Goal: Information Seeking & Learning: Learn about a topic

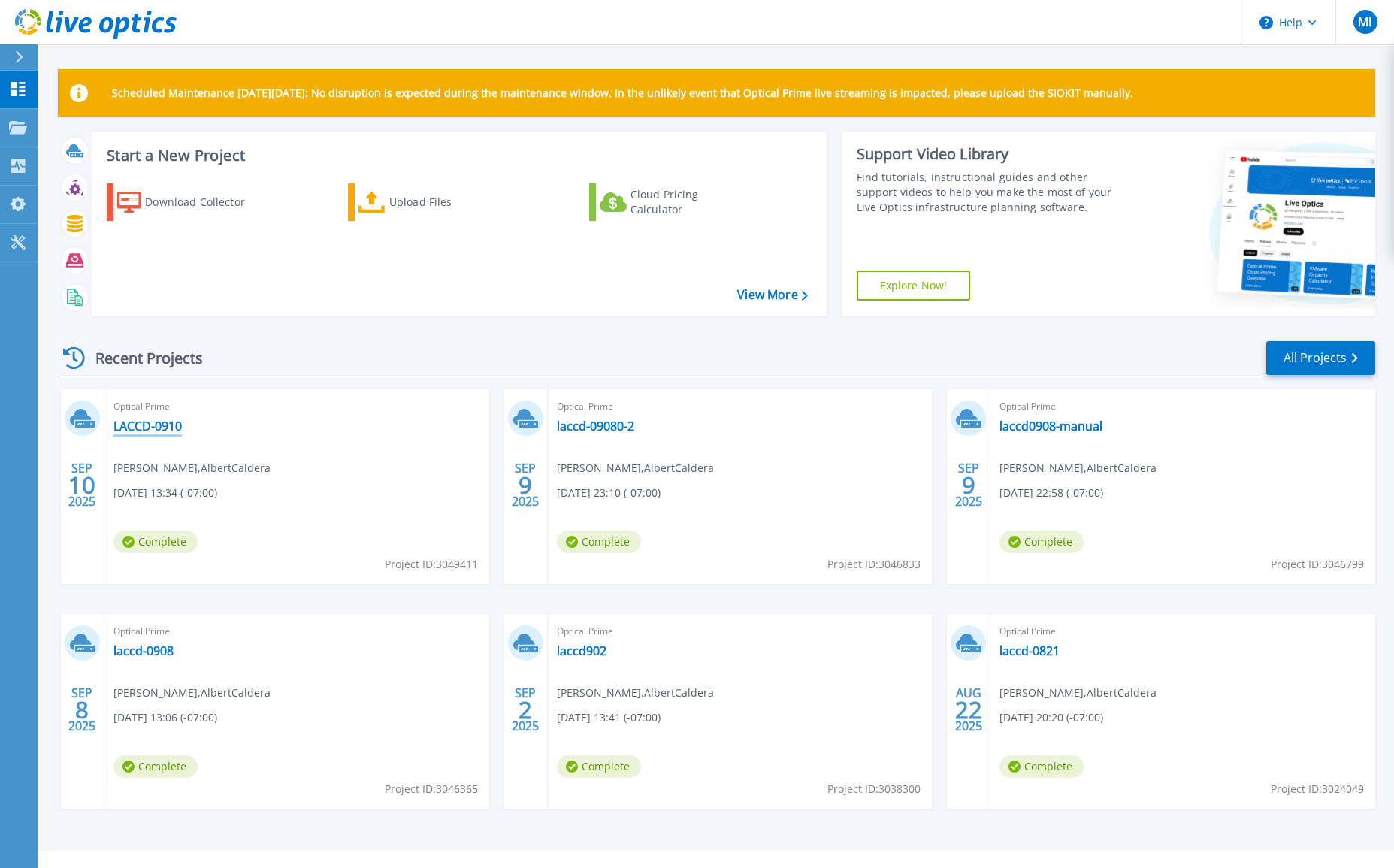
click at [164, 426] on link "LACCD-0910" at bounding box center [148, 425] width 69 height 15
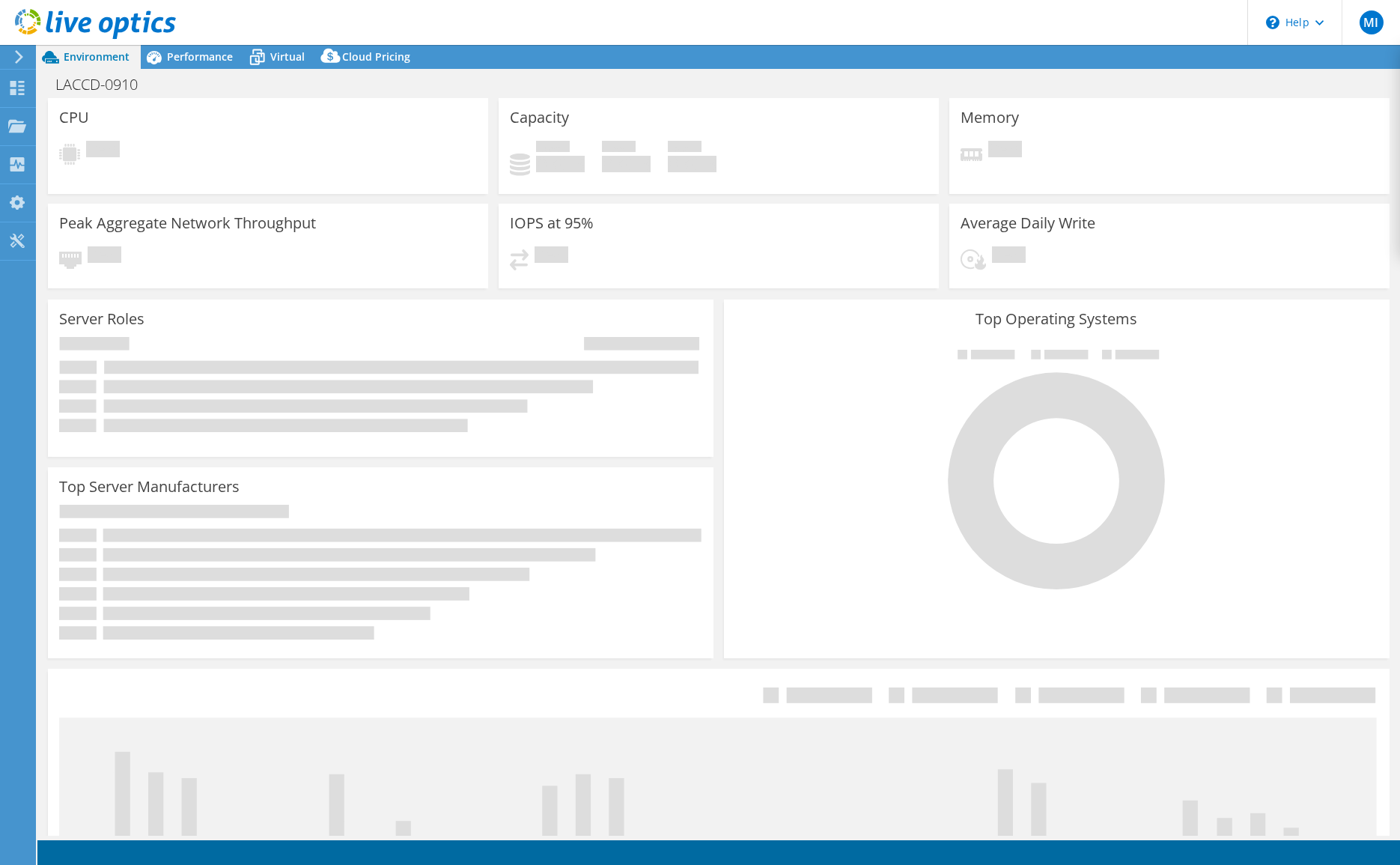
select select "USD"
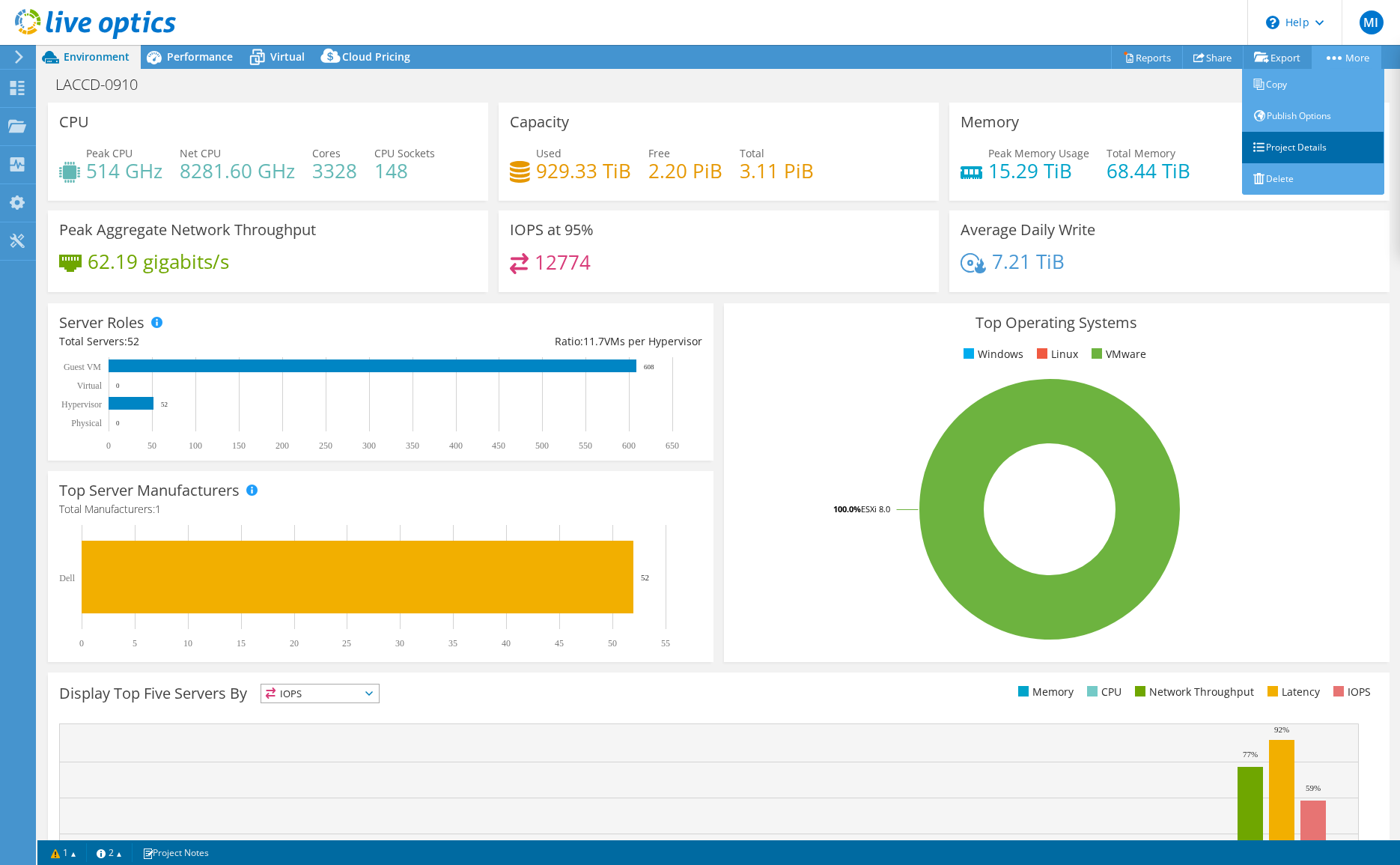
click at [1300, 147] on link "Project Details" at bounding box center [1313, 147] width 142 height 31
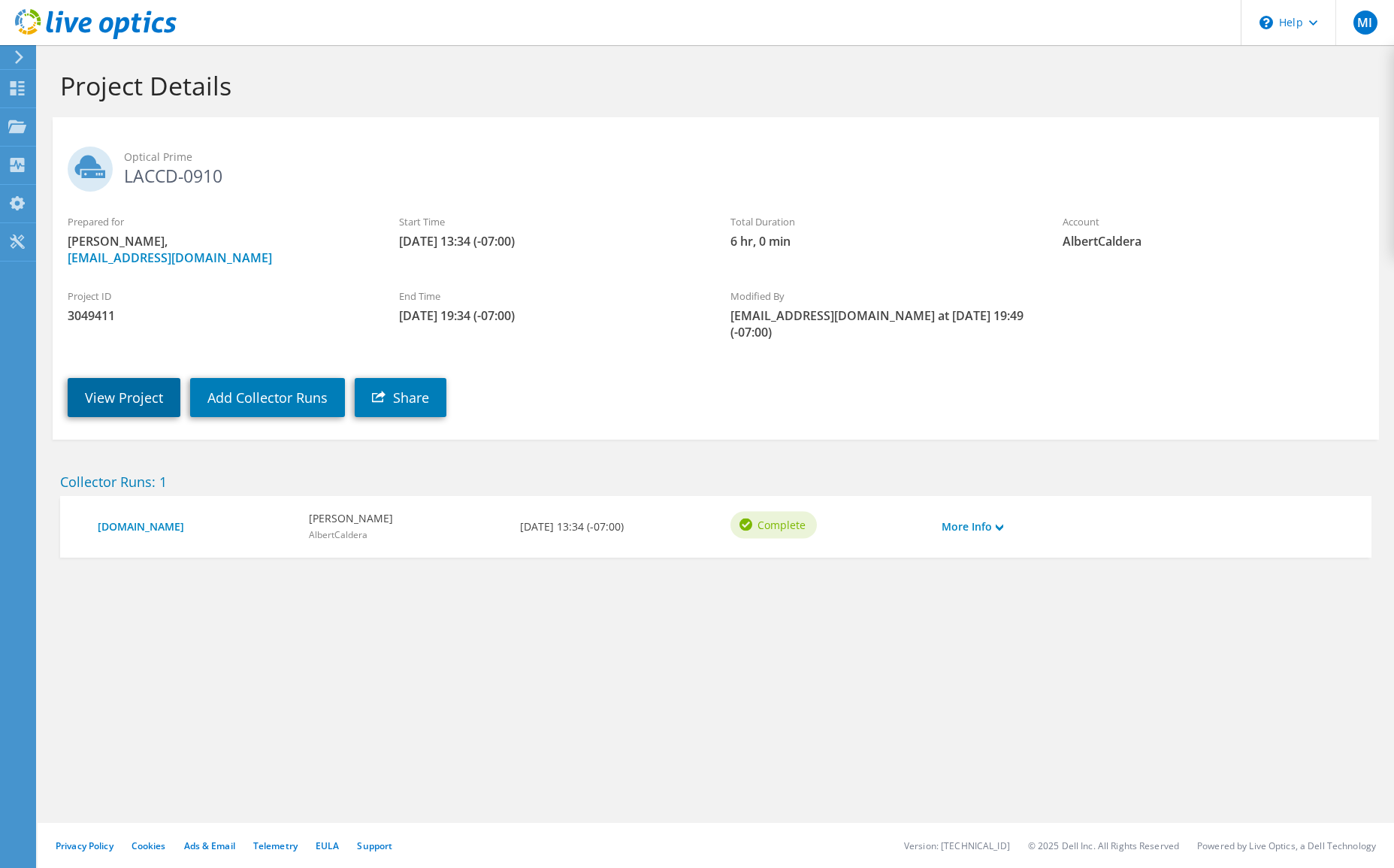
click at [123, 379] on link "View Project" at bounding box center [124, 397] width 113 height 39
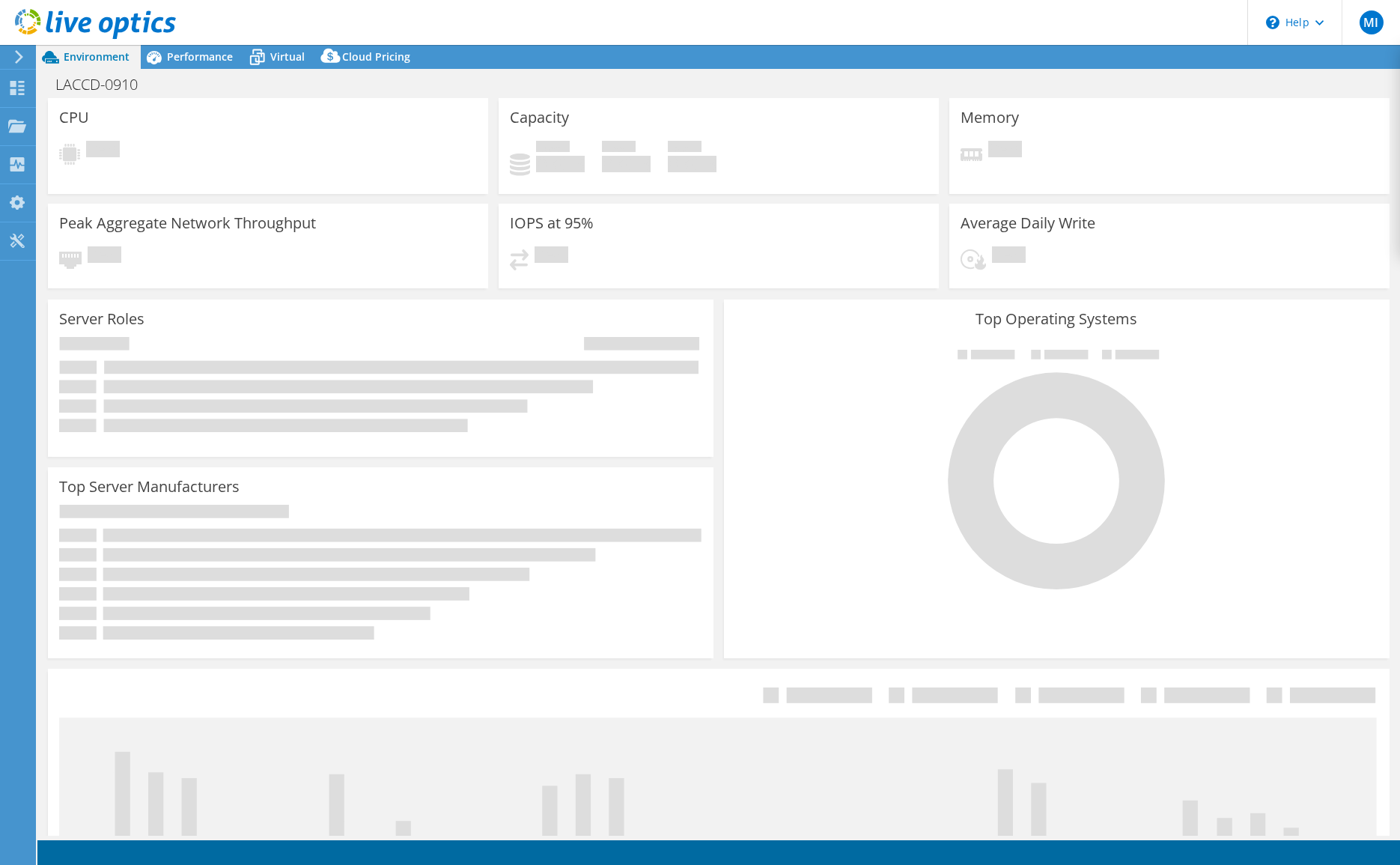
select select "USD"
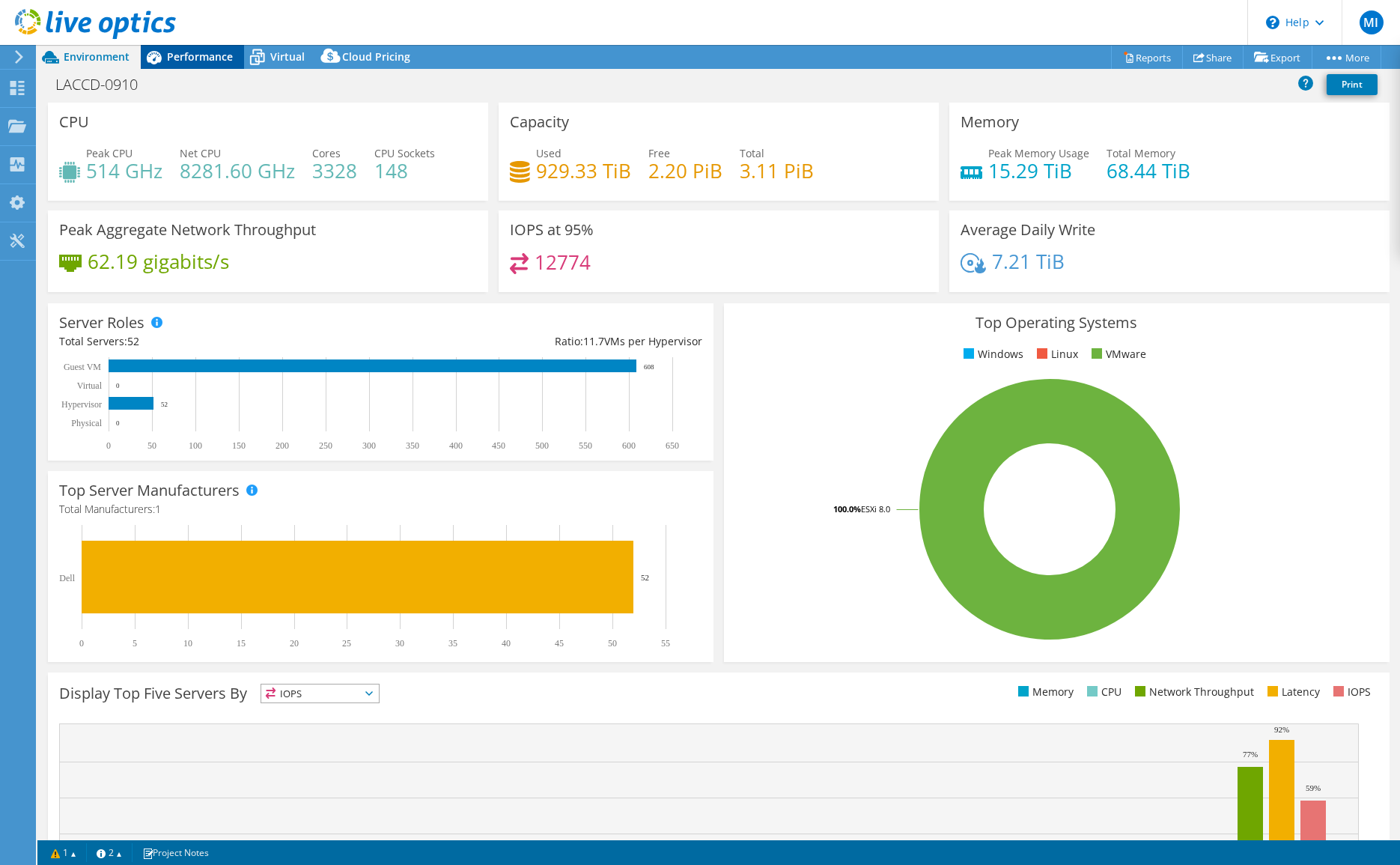
click at [203, 55] on span "Performance" at bounding box center [200, 57] width 66 height 15
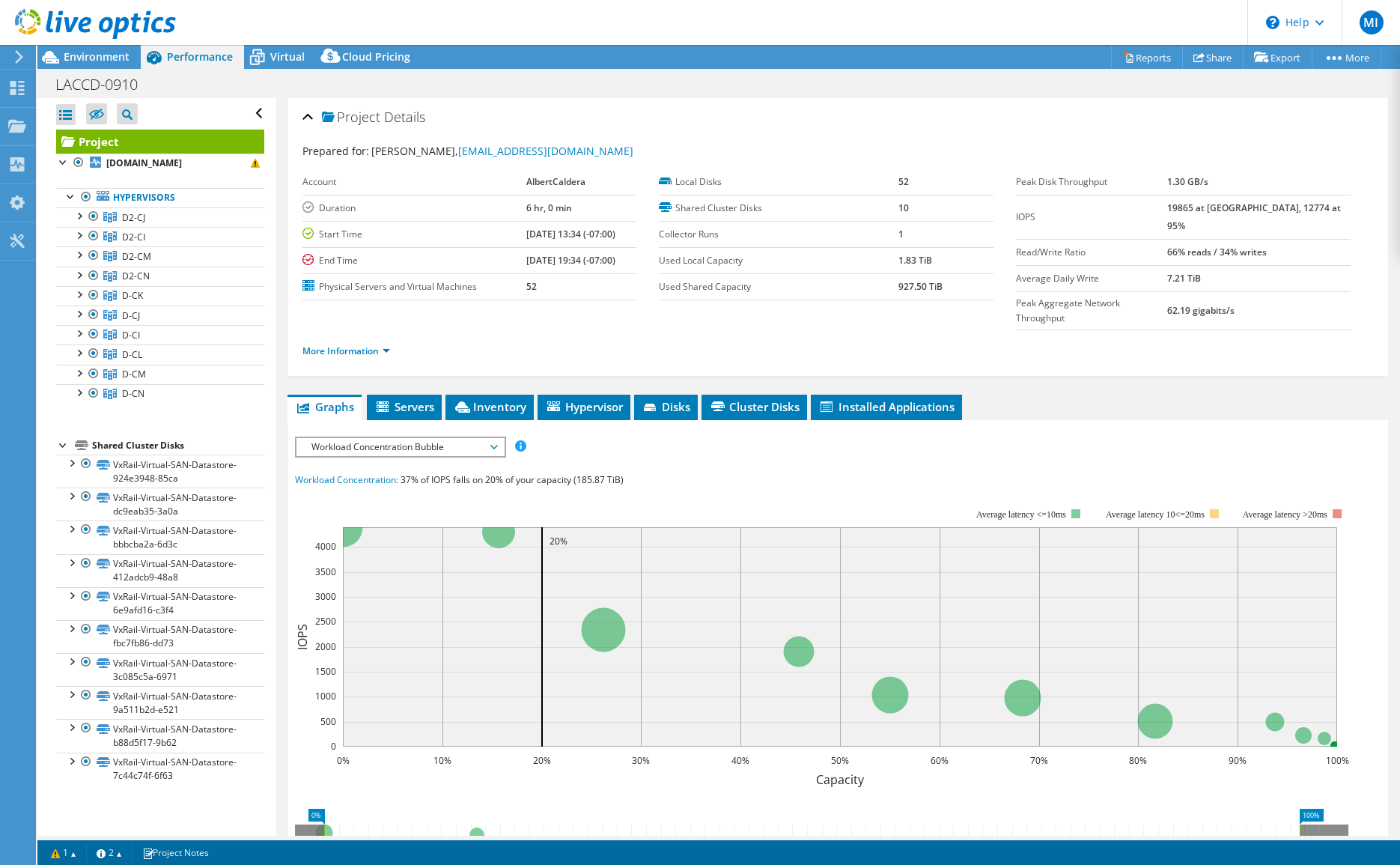
click at [457, 438] on span "Workload Concentration Bubble" at bounding box center [400, 447] width 193 height 18
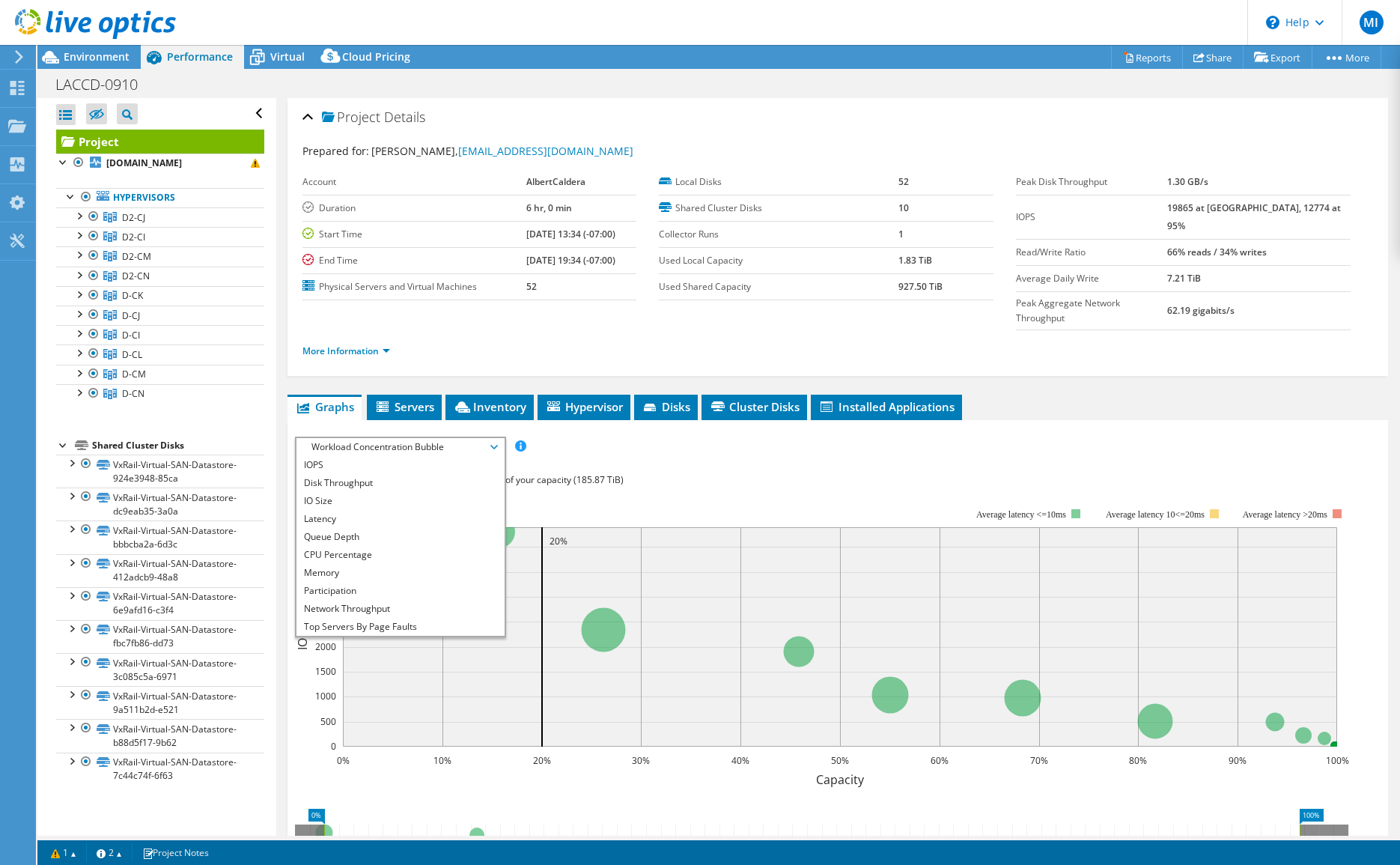
click at [650, 488] on rect at bounding box center [822, 638] width 1054 height 300
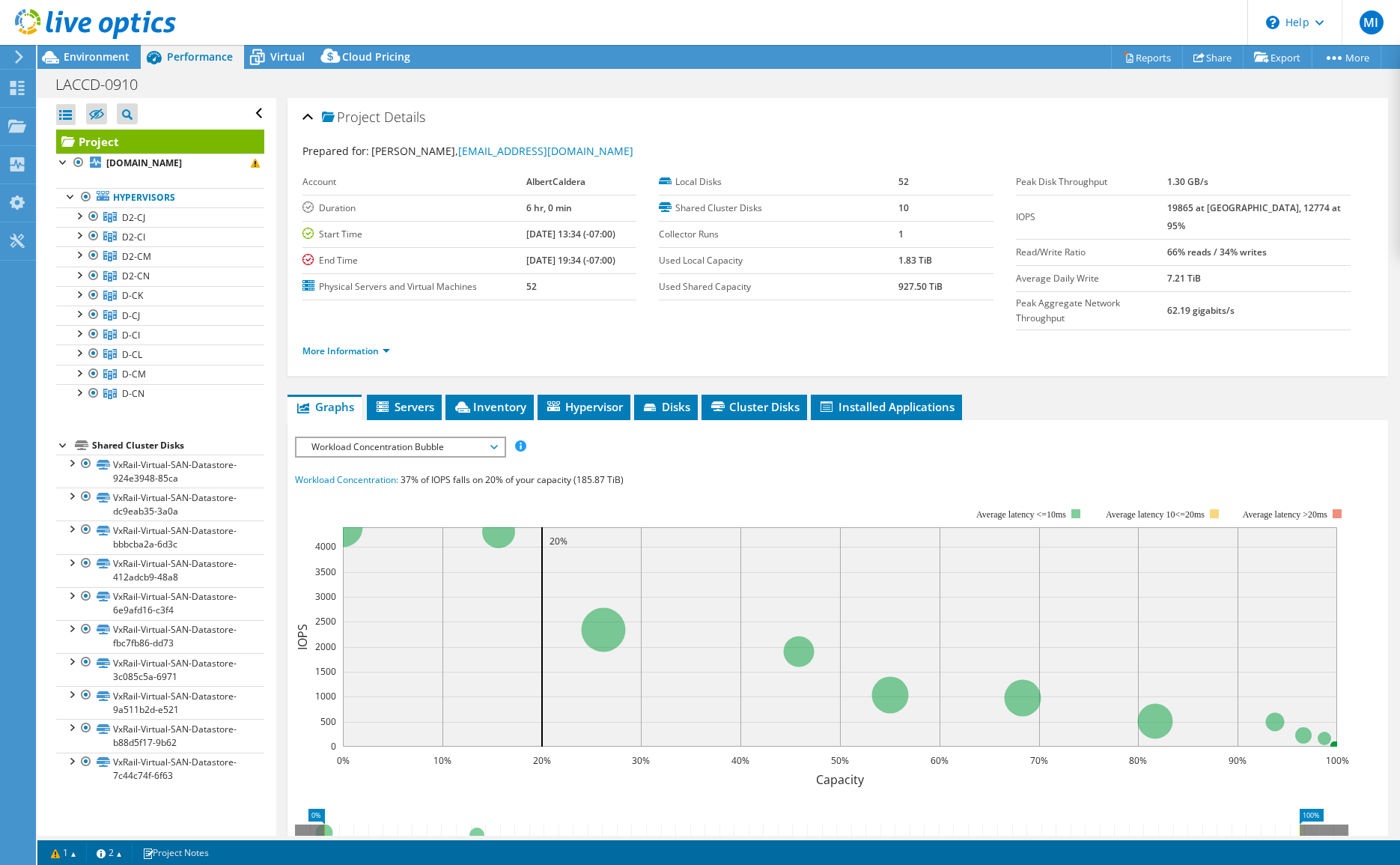
click at [353, 438] on span "Workload Concentration Bubble" at bounding box center [400, 447] width 193 height 18
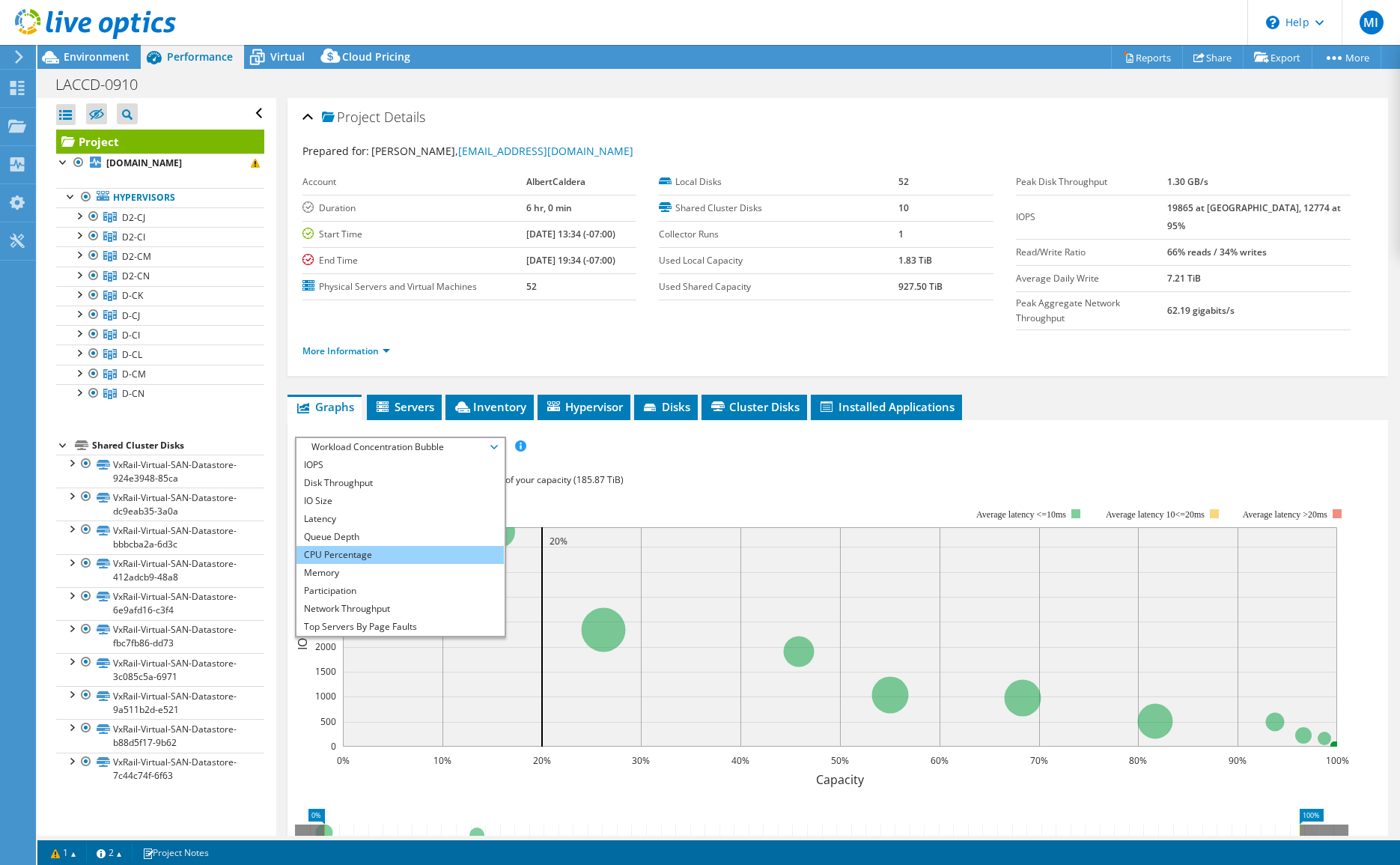
click at [366, 545] on li "CPU Percentage" at bounding box center [400, 554] width 207 height 18
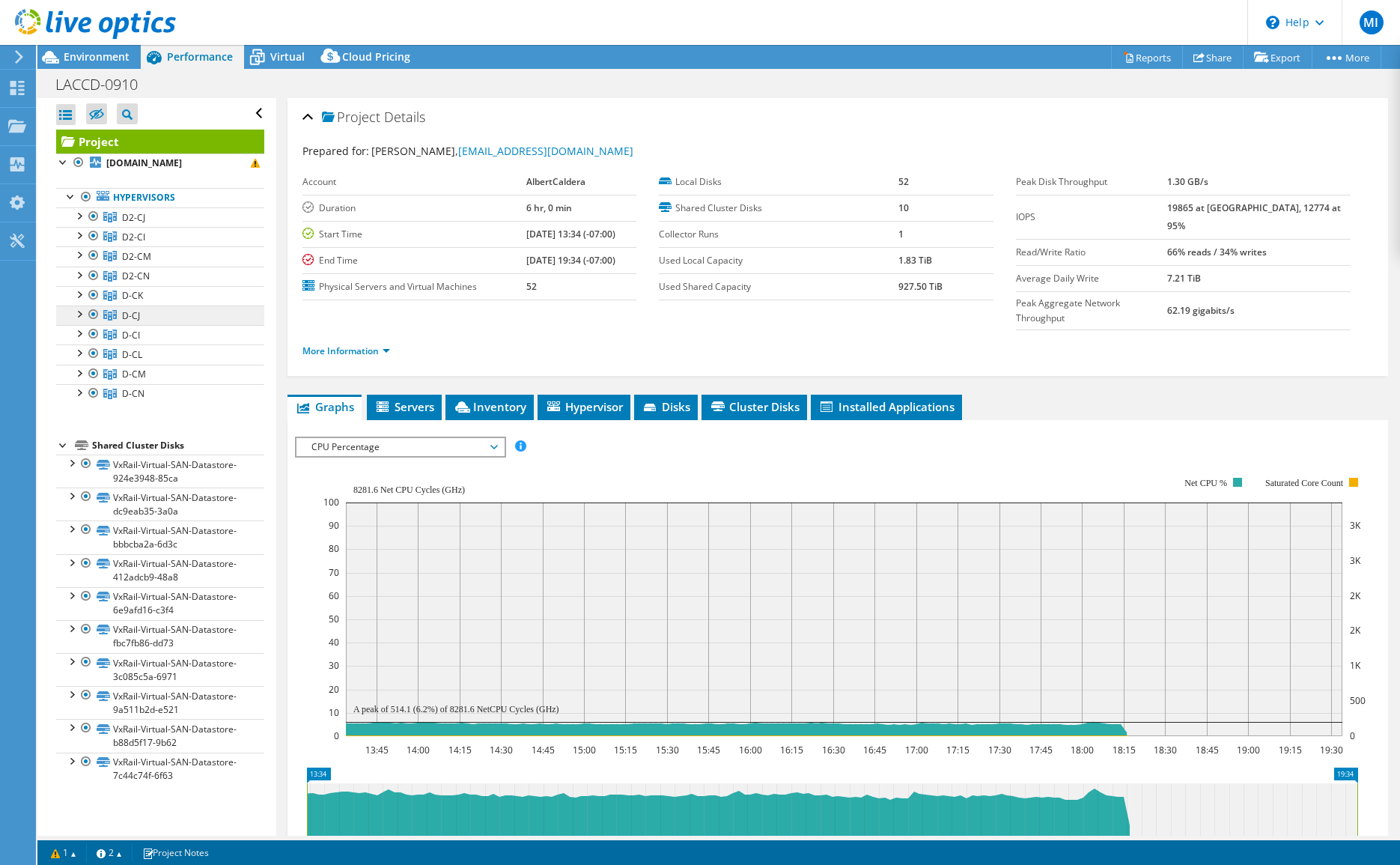
click at [153, 322] on link "D-CJ" at bounding box center [160, 314] width 208 height 19
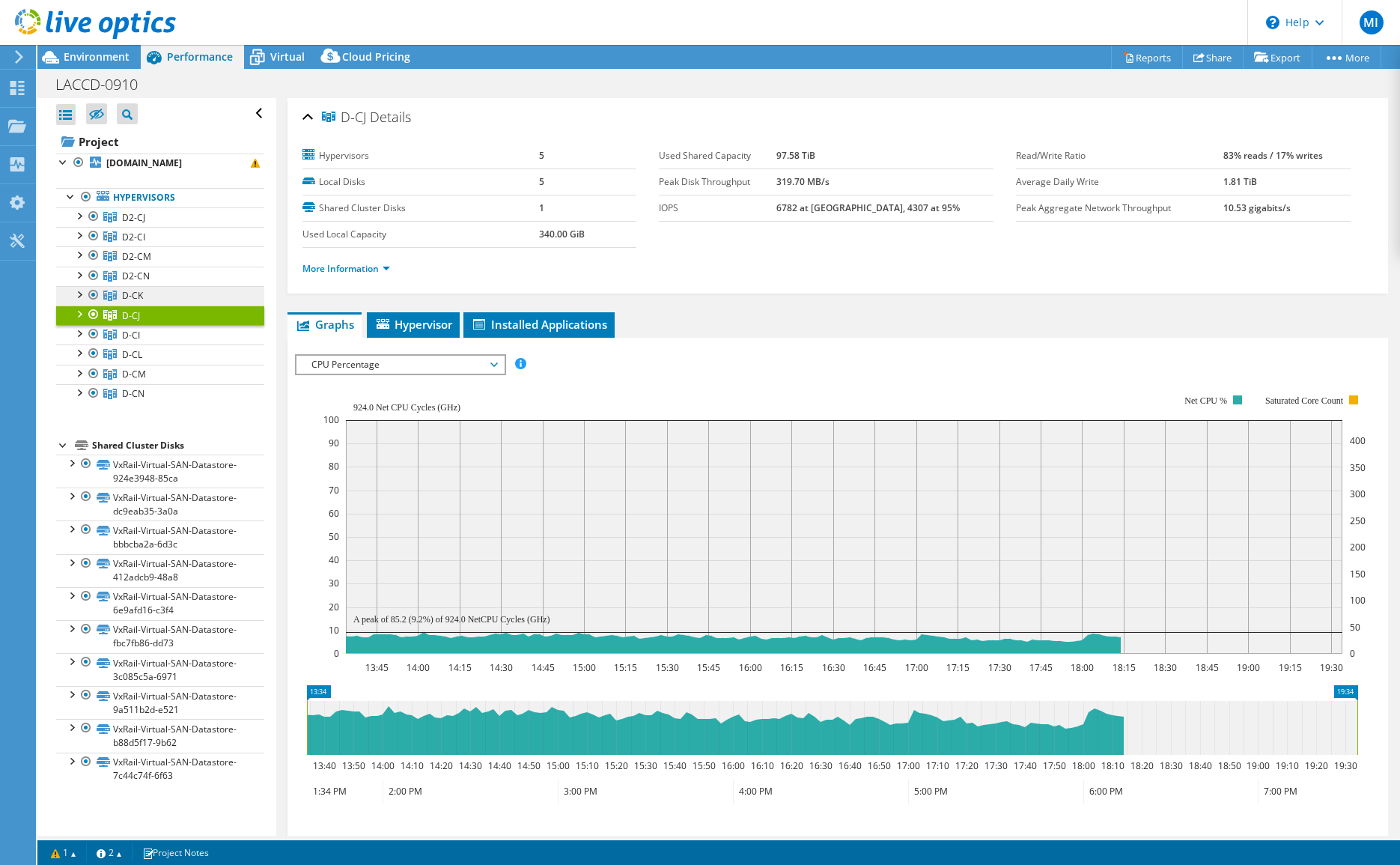
click at [162, 292] on link "D-CK" at bounding box center [160, 295] width 208 height 19
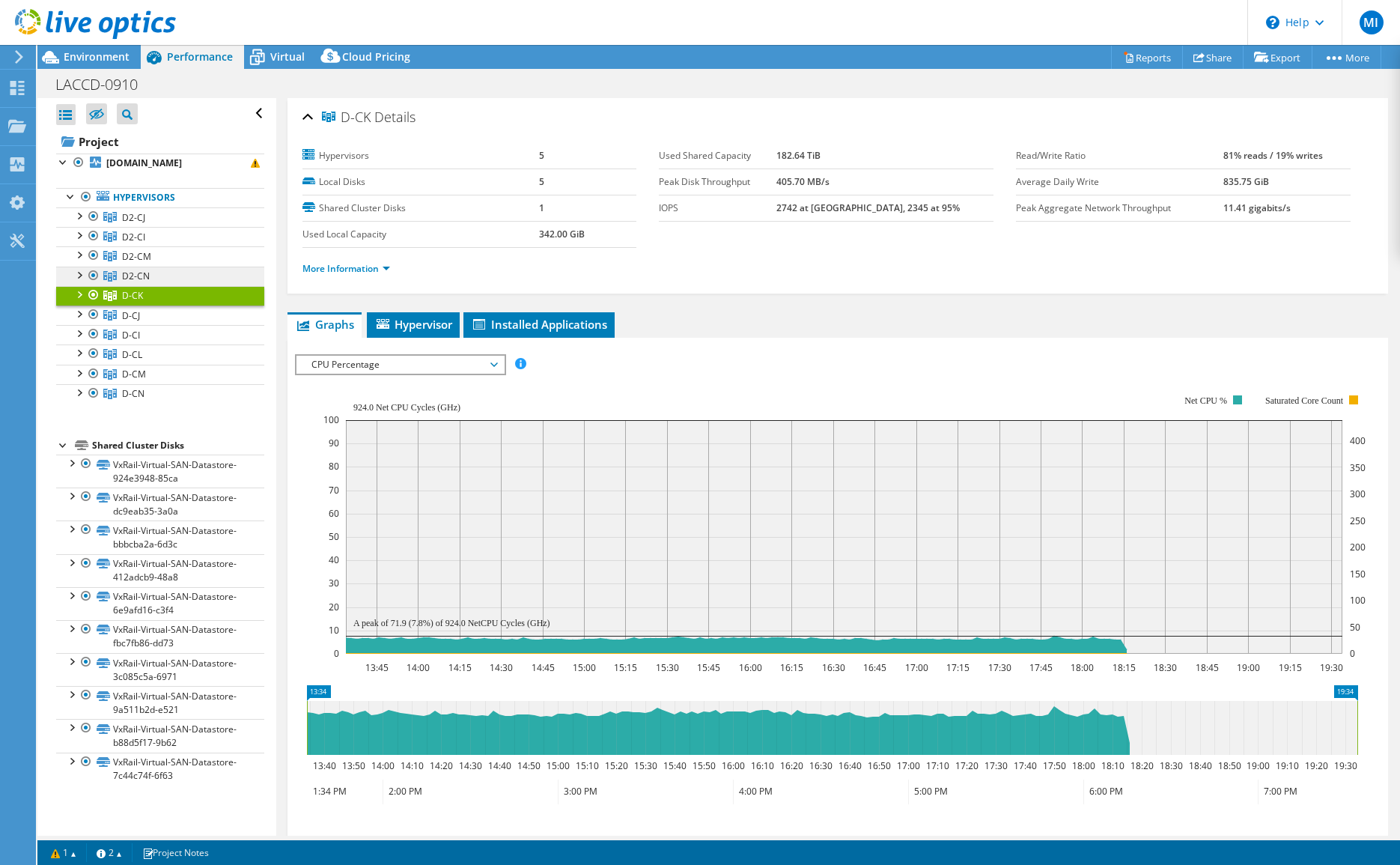
click at [171, 276] on link "D2-CN" at bounding box center [160, 276] width 208 height 19
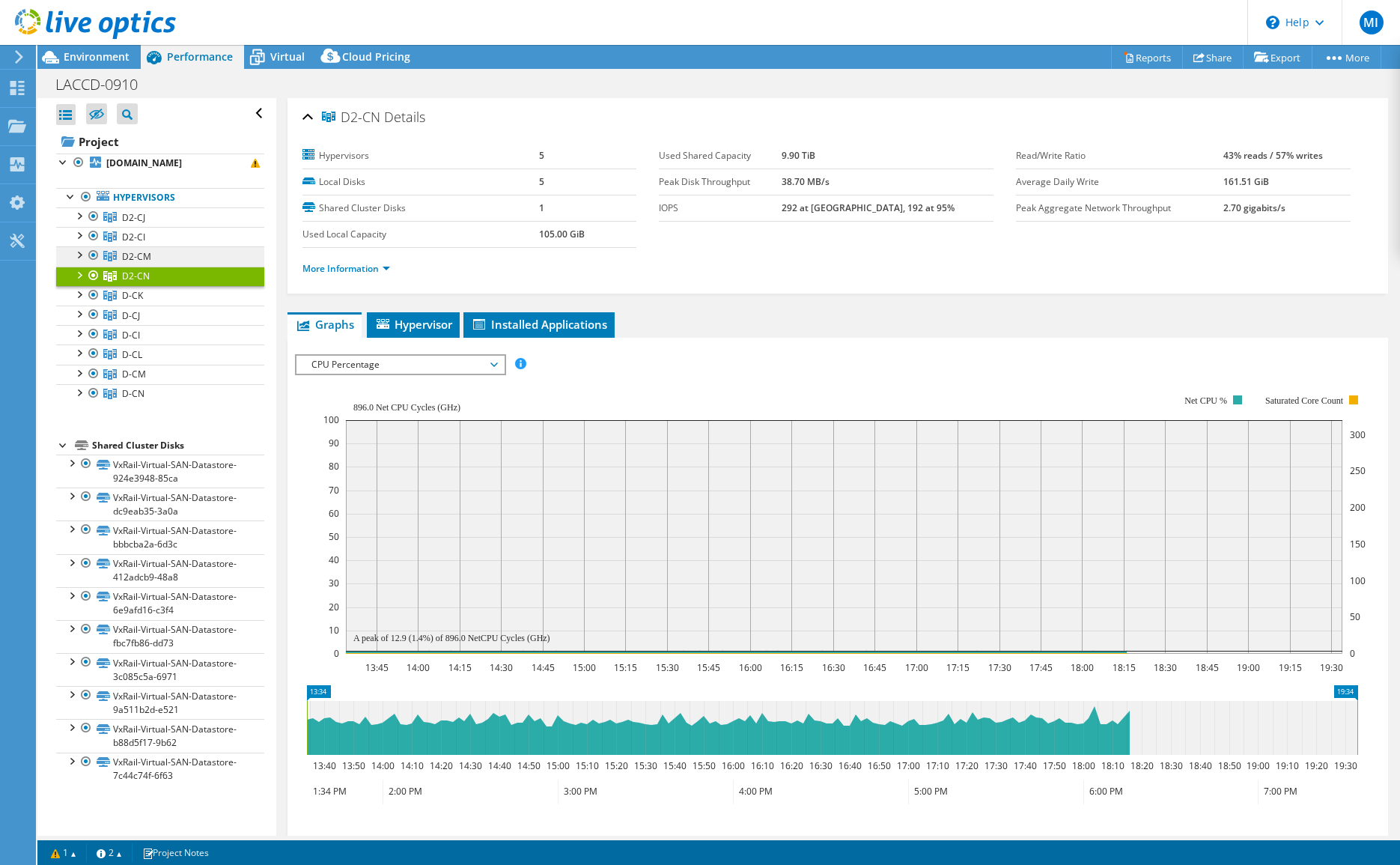
click at [180, 255] on link "D2-CM" at bounding box center [160, 256] width 208 height 19
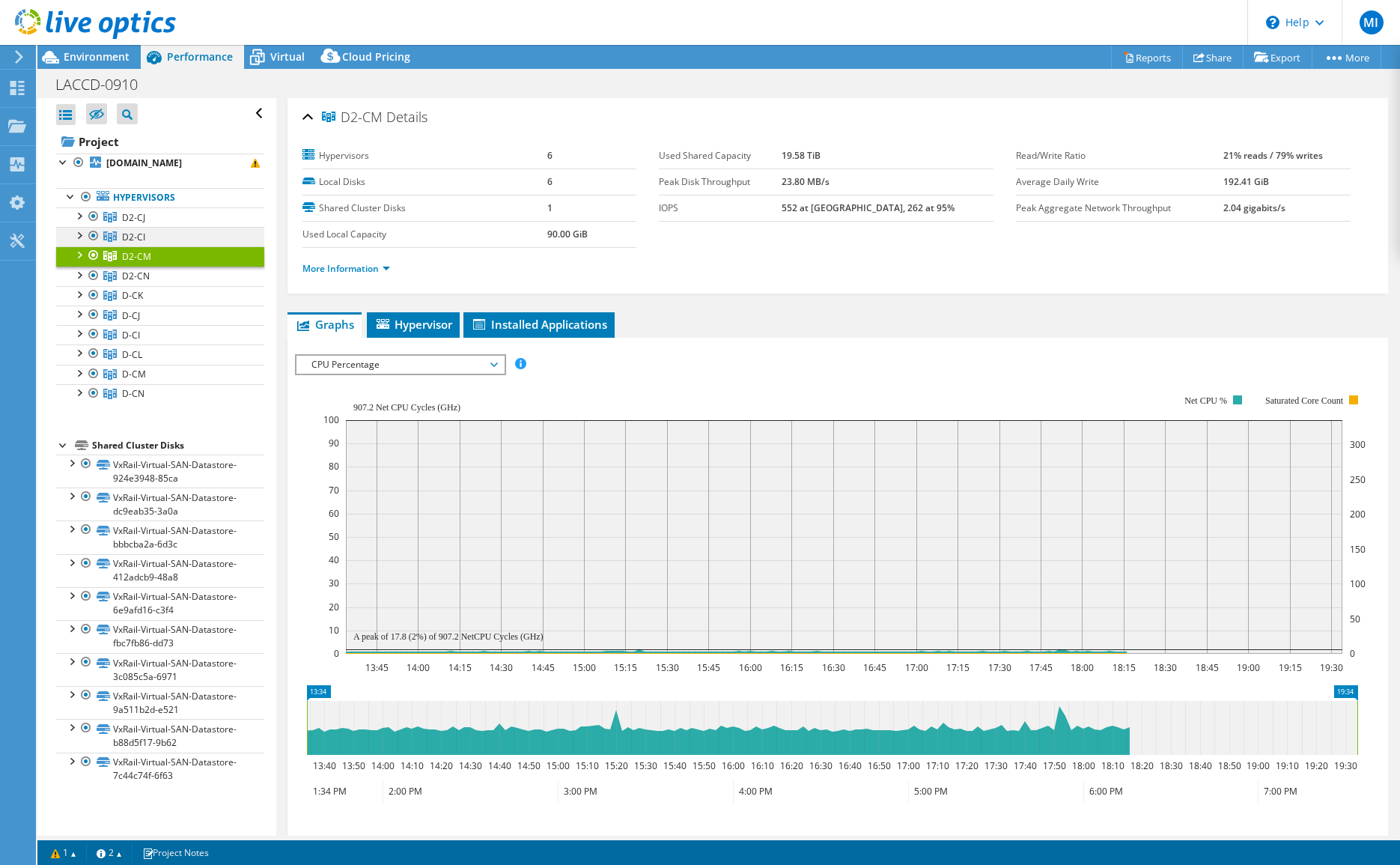
click at [194, 239] on link "D2-CI" at bounding box center [160, 236] width 208 height 19
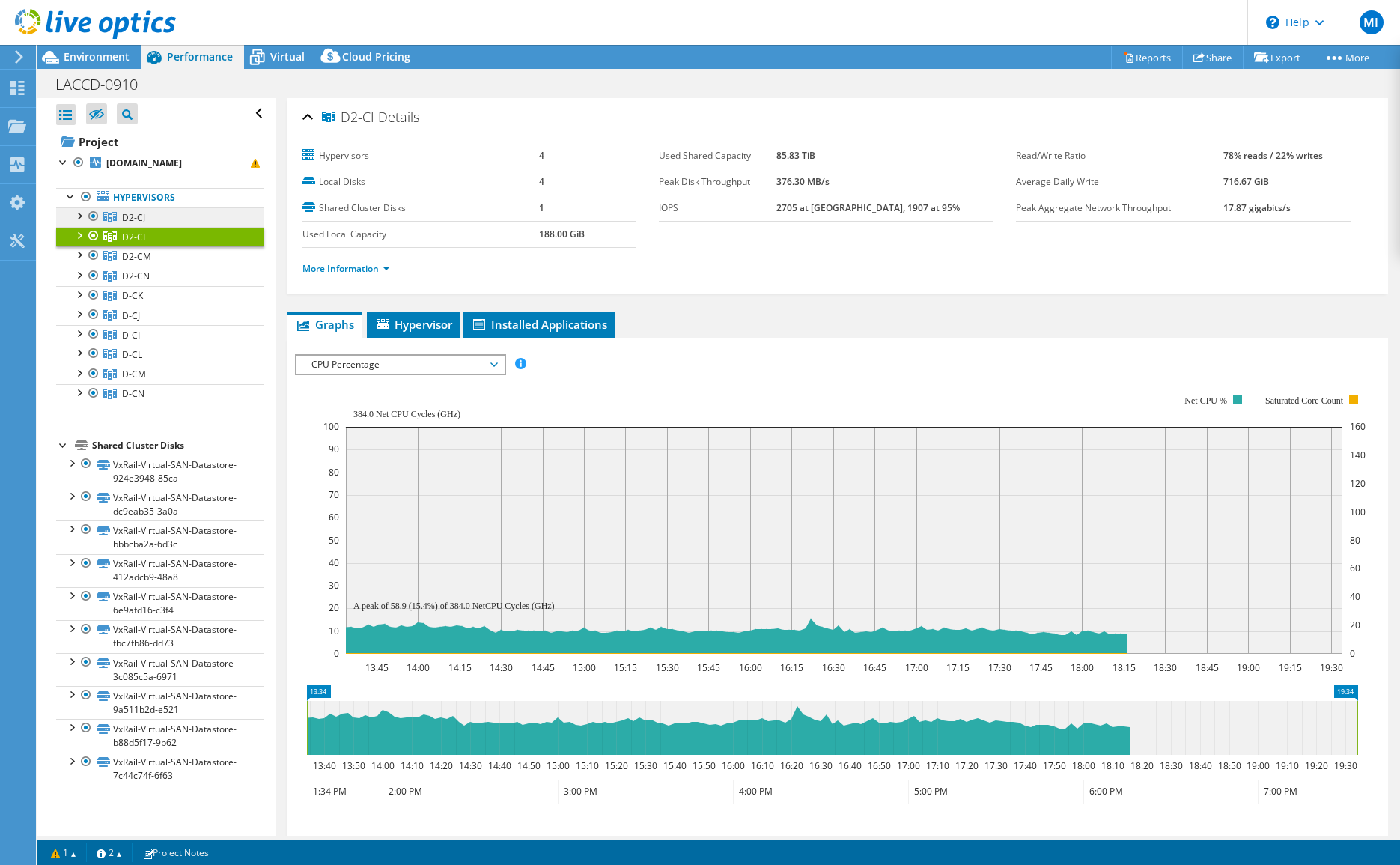
click at [194, 215] on link "D2-CJ" at bounding box center [160, 216] width 208 height 19
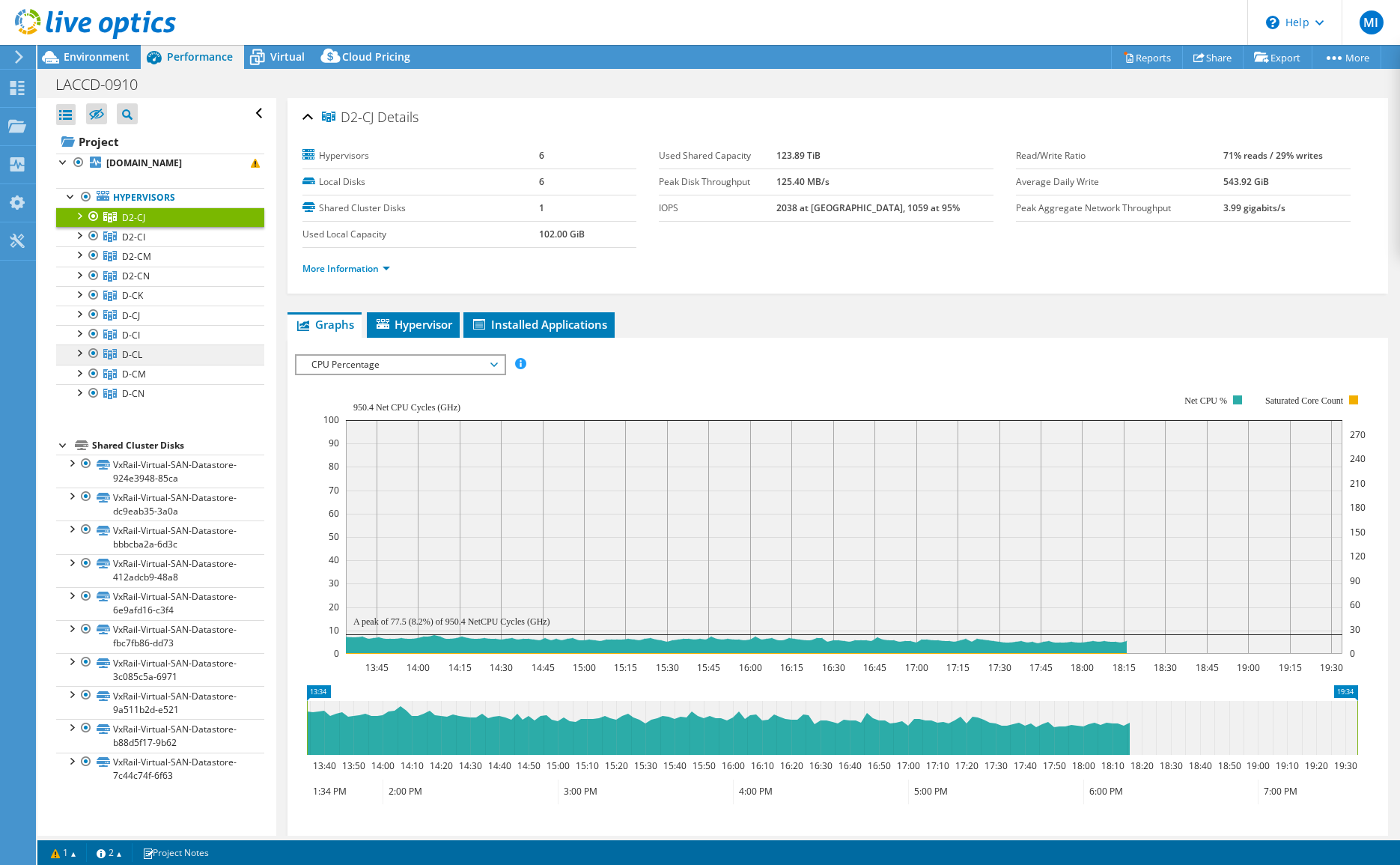
click at [190, 354] on link "D-CL" at bounding box center [160, 353] width 208 height 19
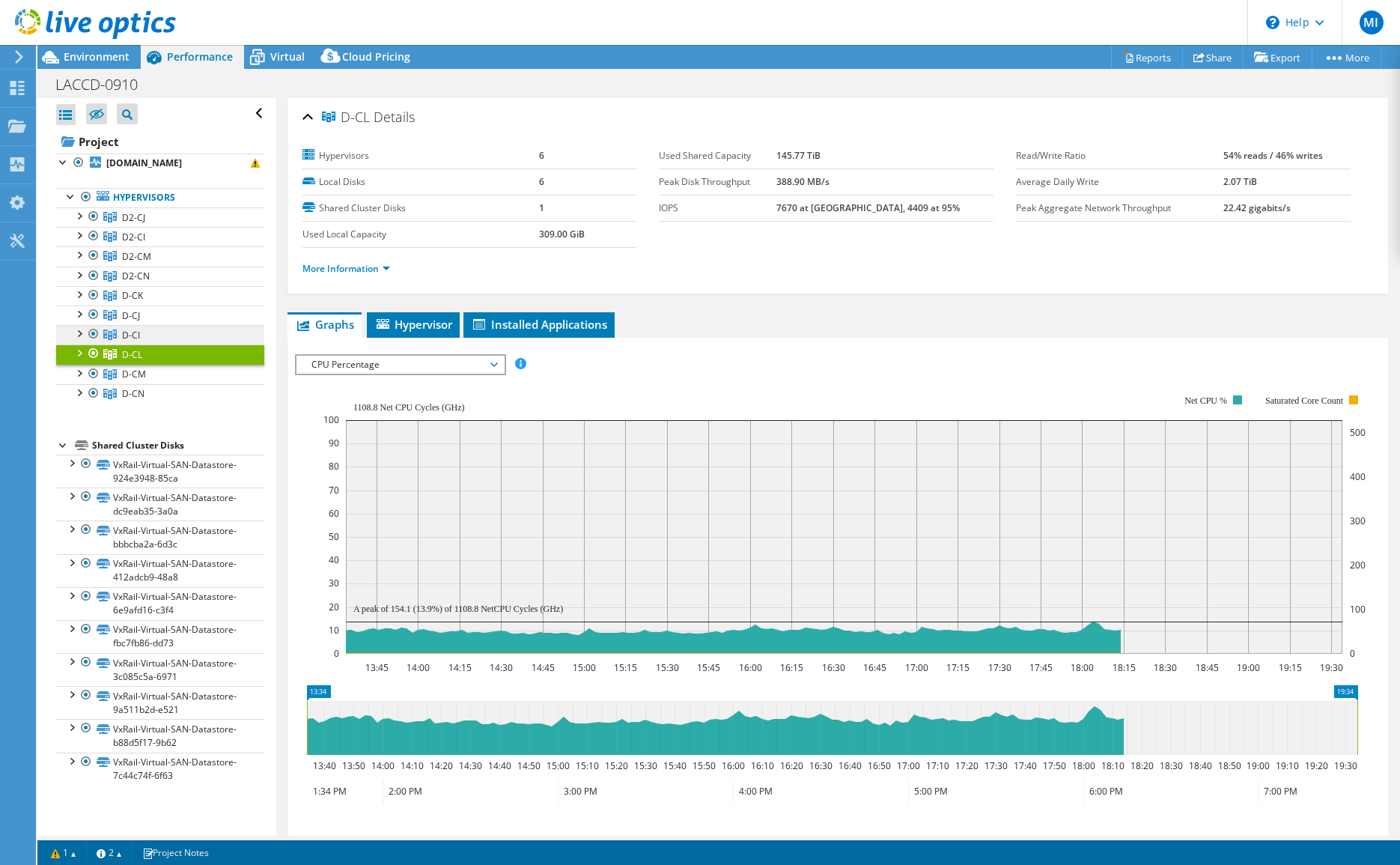
click at [199, 334] on link "D-CI" at bounding box center [160, 334] width 208 height 19
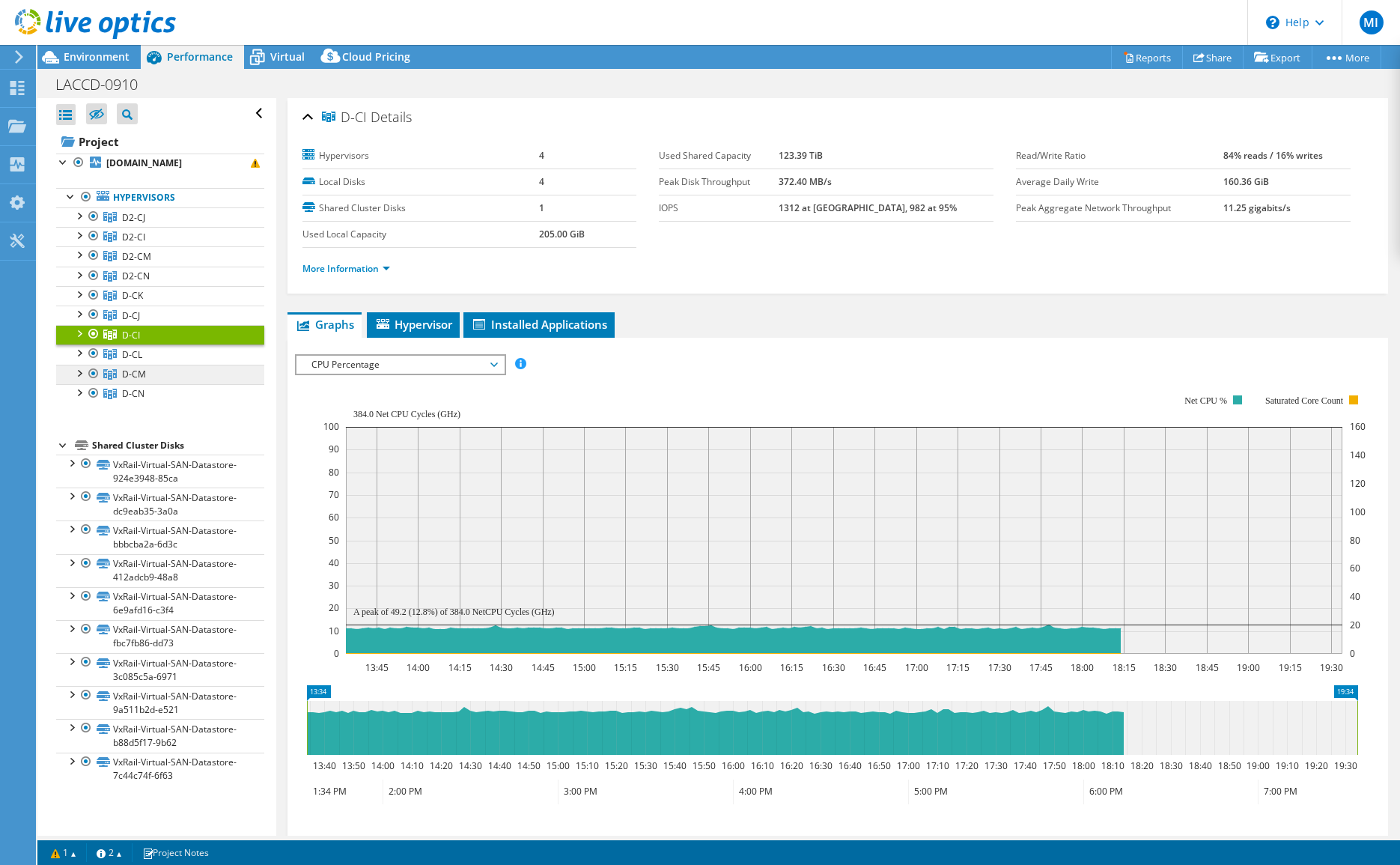
click at [193, 366] on link "D-CM" at bounding box center [160, 374] width 208 height 19
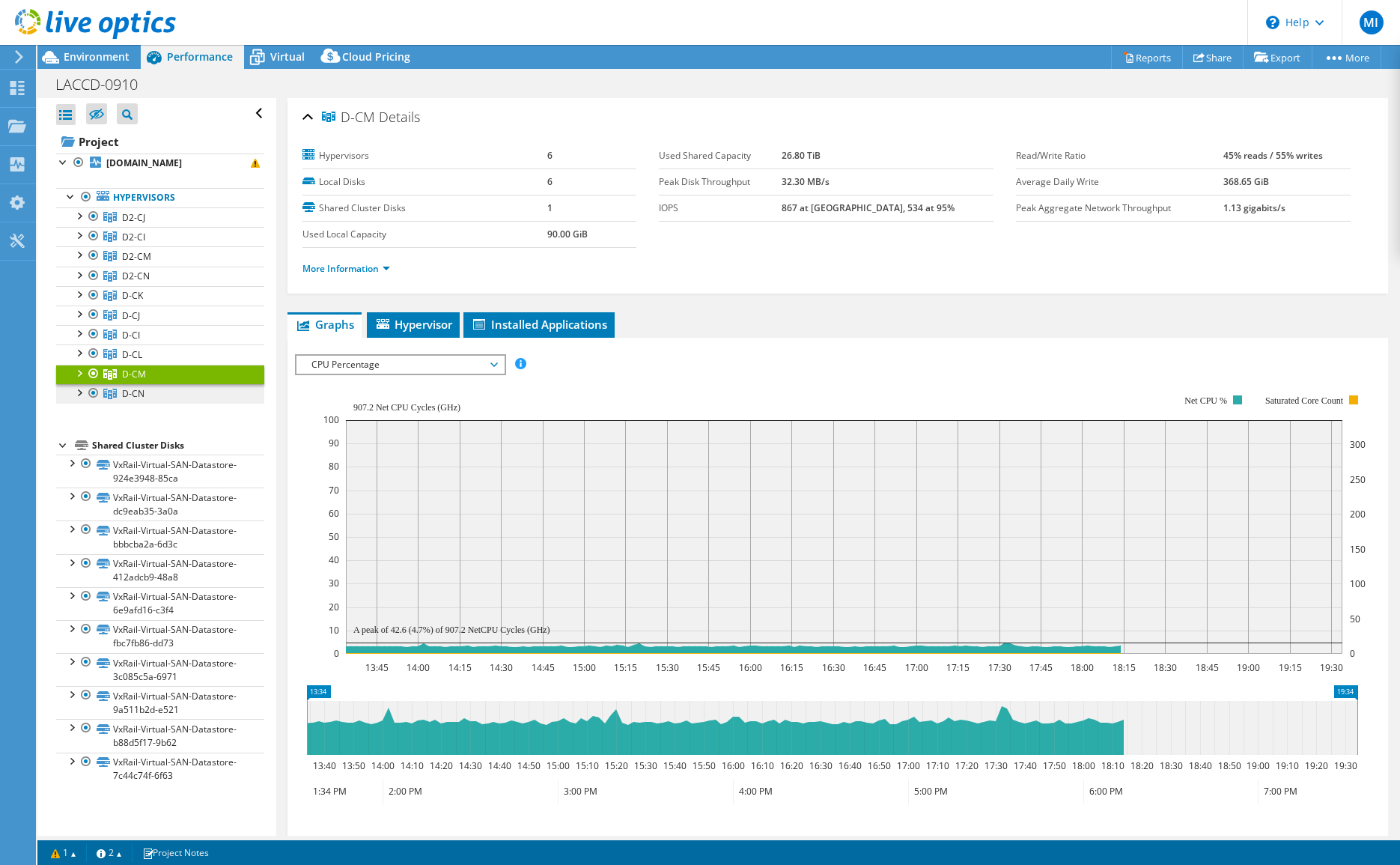
click at [184, 386] on link "D-CN" at bounding box center [160, 393] width 208 height 19
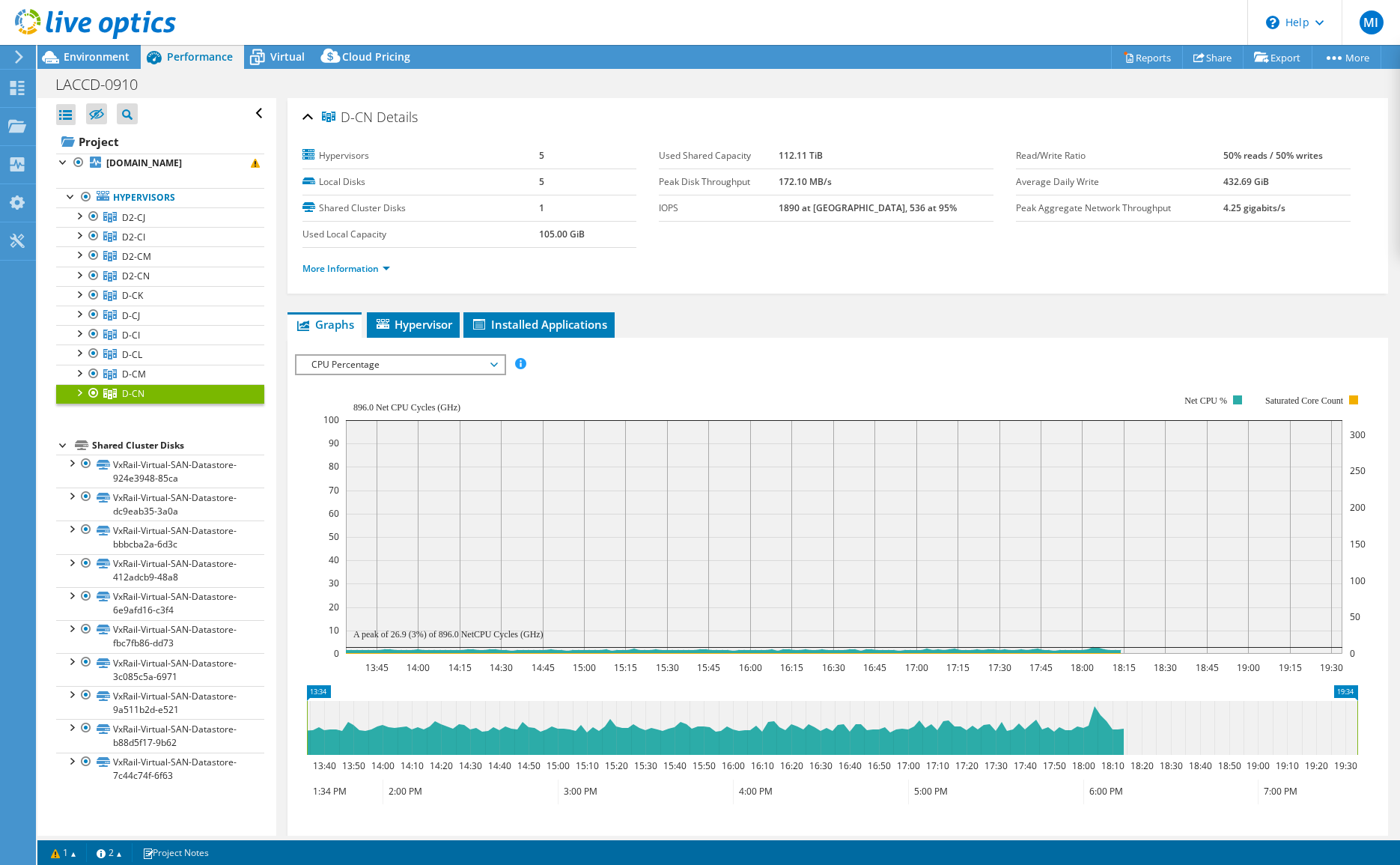
click at [398, 364] on span "CPU Percentage" at bounding box center [400, 364] width 193 height 18
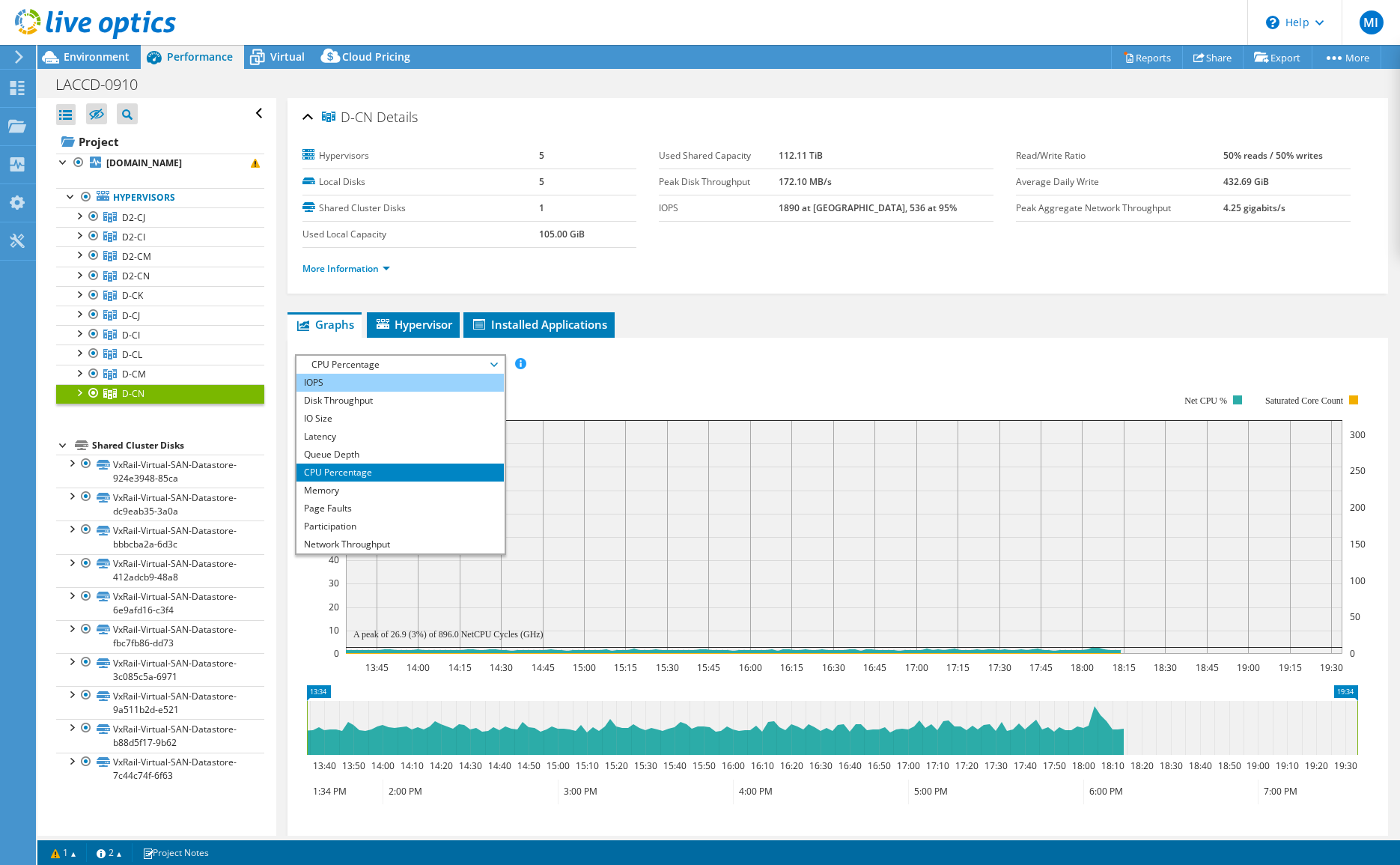
click at [400, 387] on li "IOPS" at bounding box center [400, 383] width 207 height 18
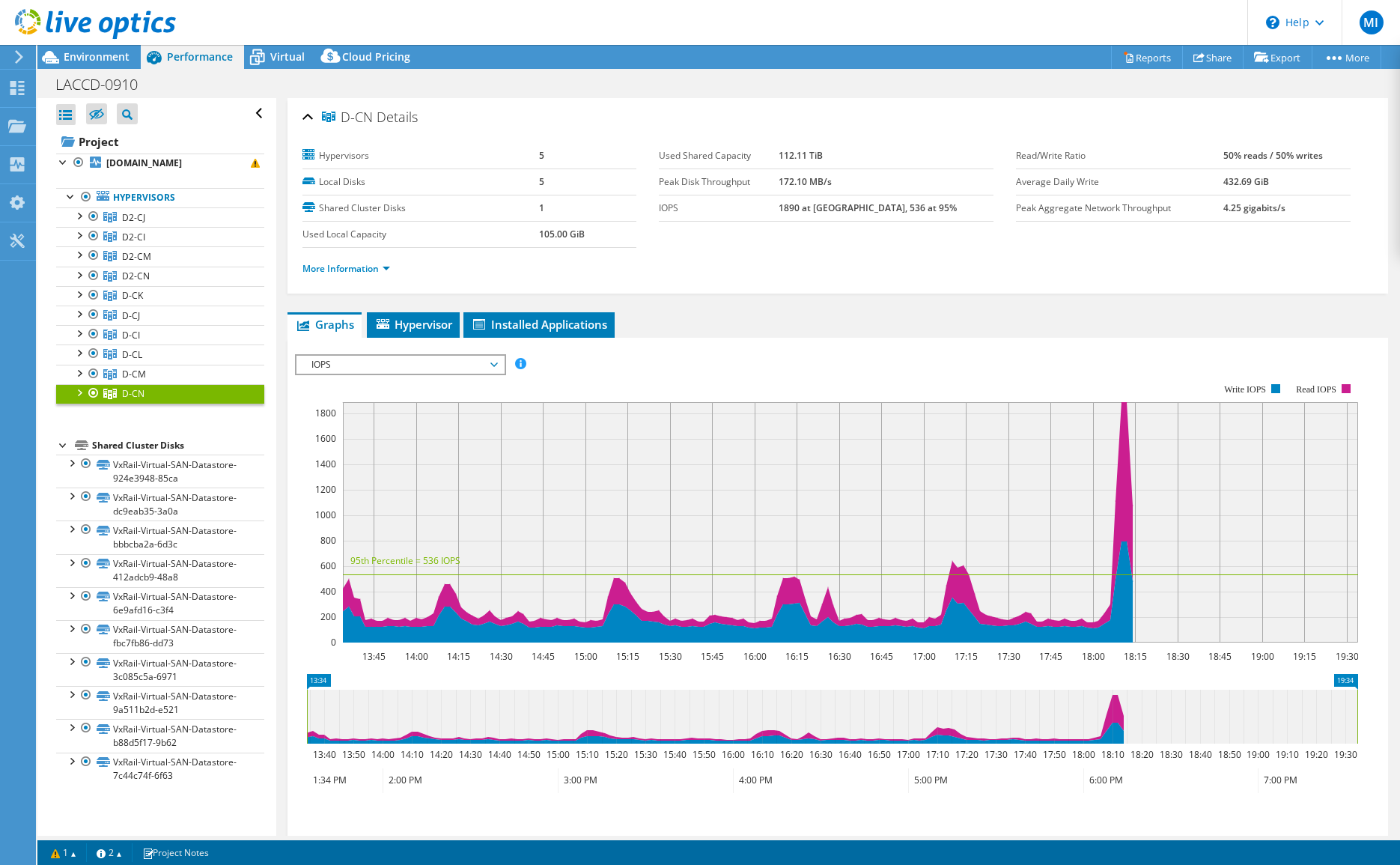
click at [372, 361] on span "IOPS" at bounding box center [400, 364] width 193 height 18
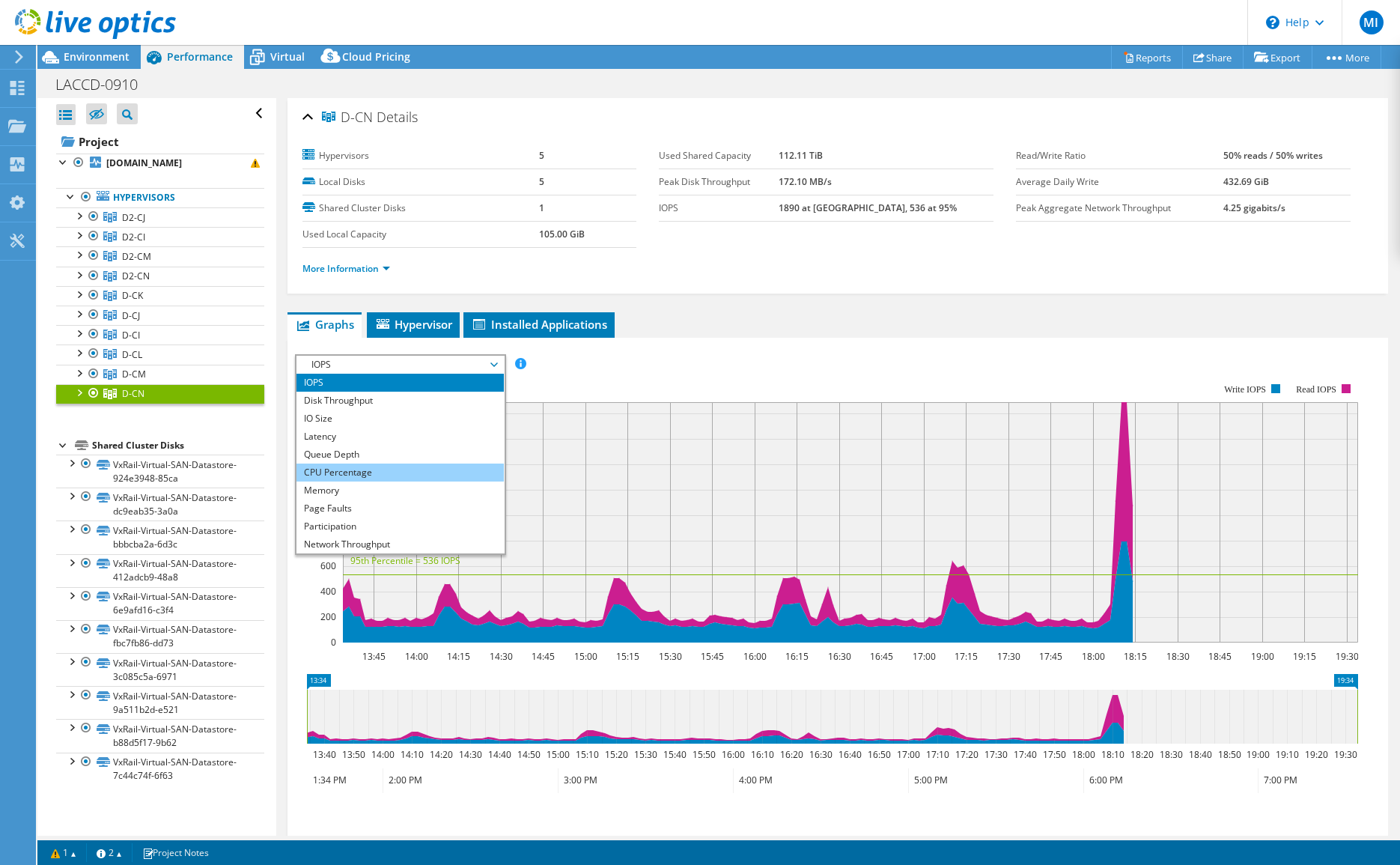
scroll to position [54, 0]
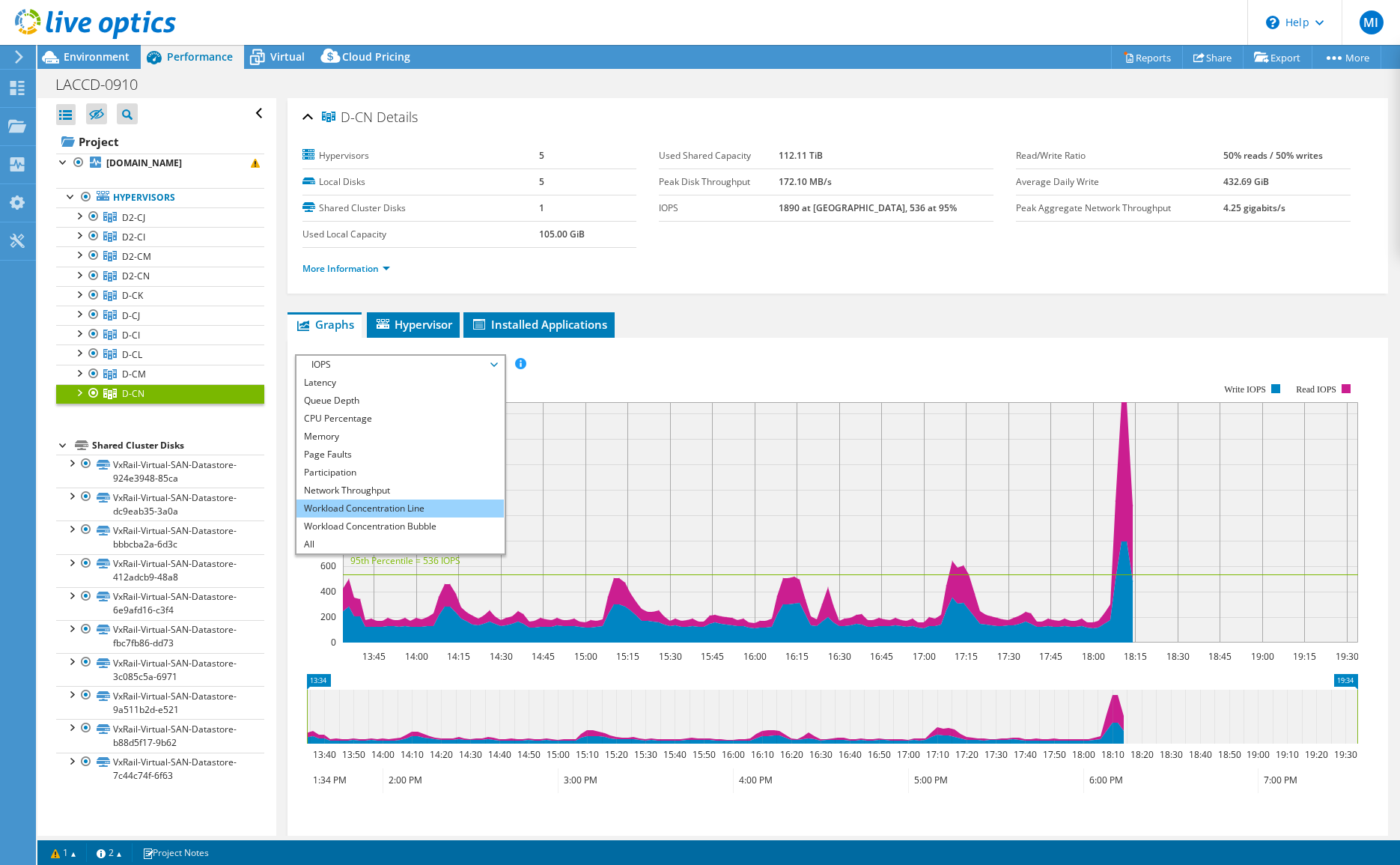
click at [377, 508] on li "Workload Concentration Line" at bounding box center [400, 509] width 207 height 18
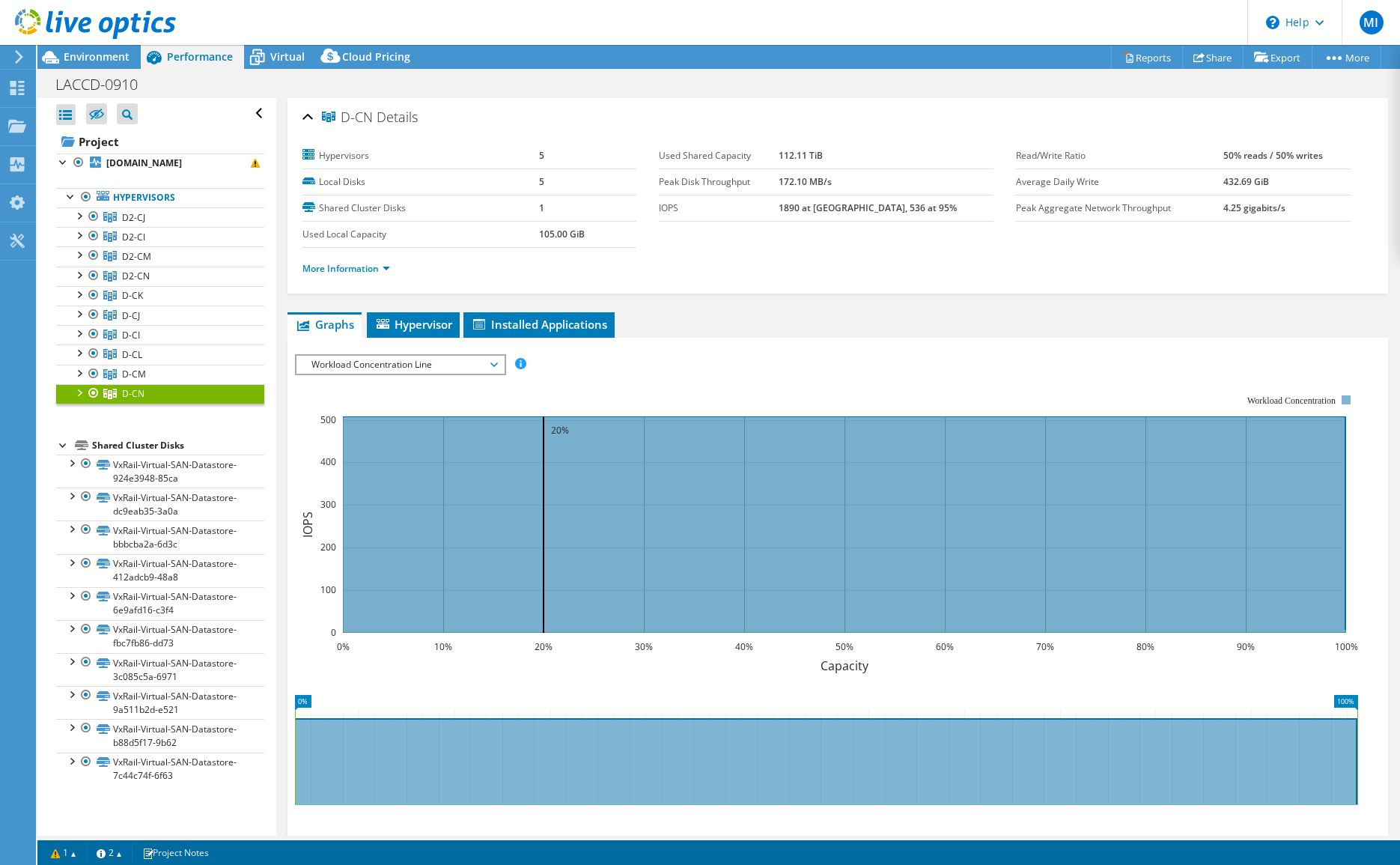
click at [425, 368] on span "Workload Concentration Line" at bounding box center [400, 364] width 193 height 18
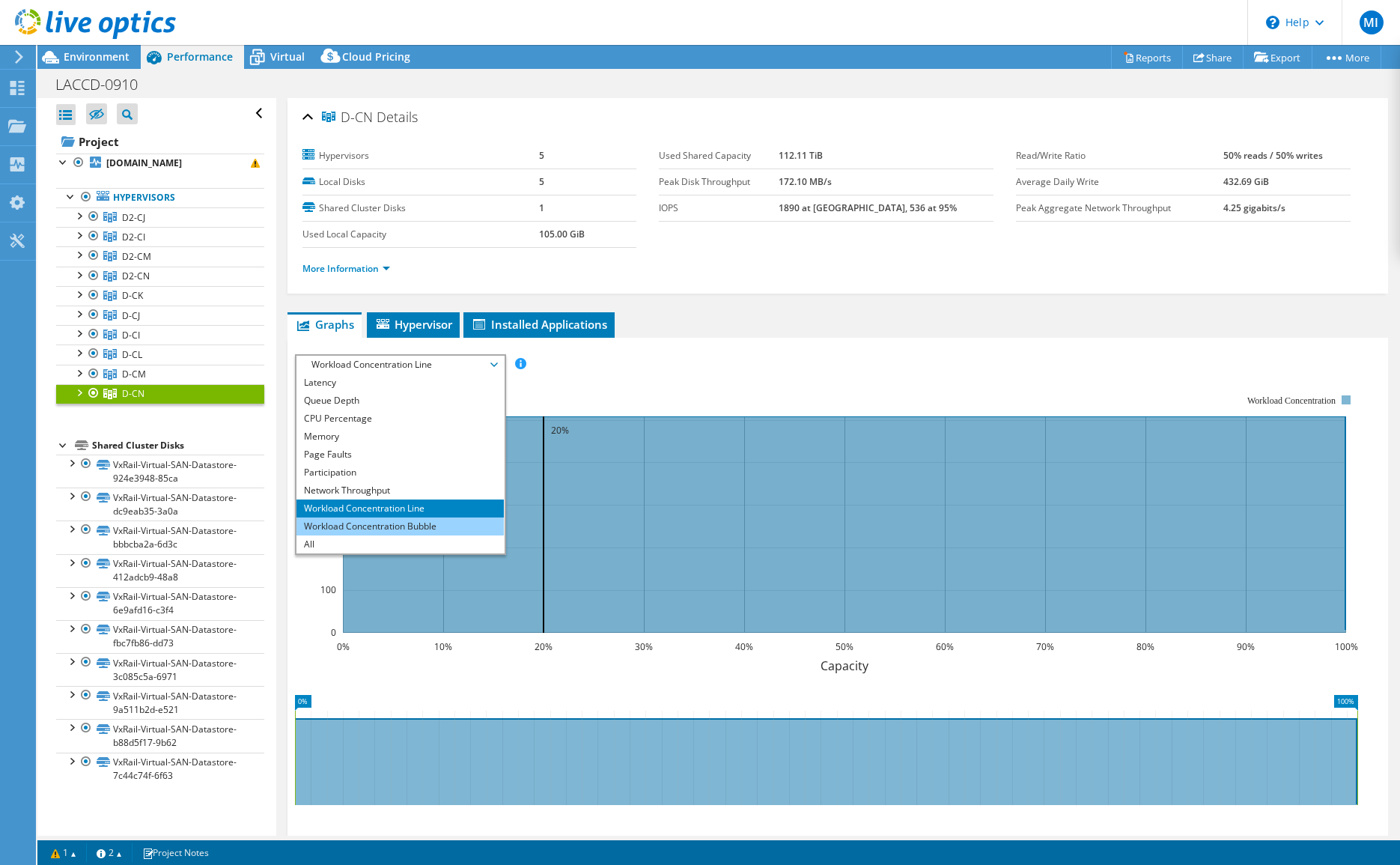
click at [382, 521] on li "Workload Concentration Bubble" at bounding box center [400, 526] width 207 height 18
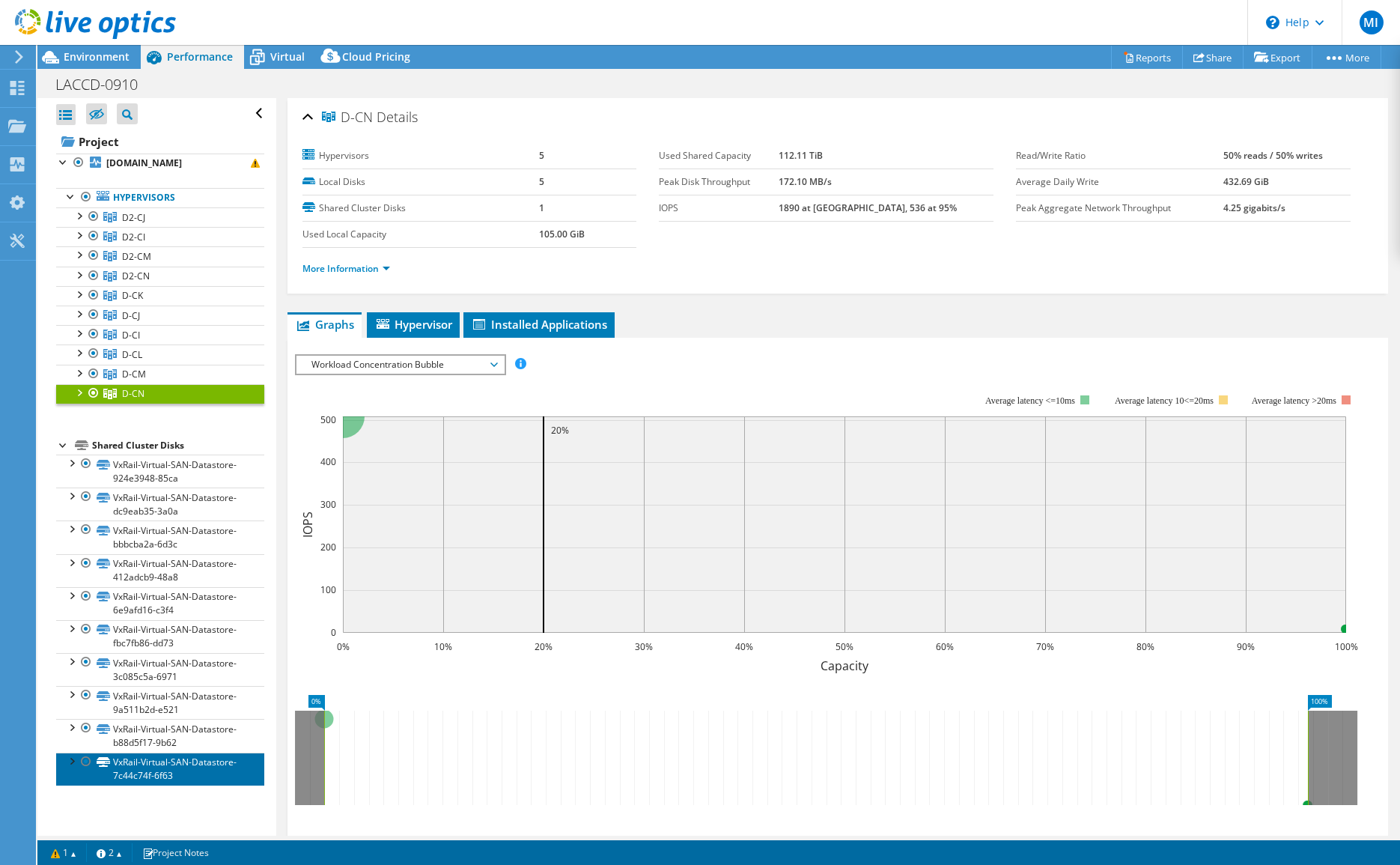
click at [207, 775] on link "VxRail-Virtual-SAN-Datastore-7c44c74f-6f63" at bounding box center [160, 769] width 208 height 33
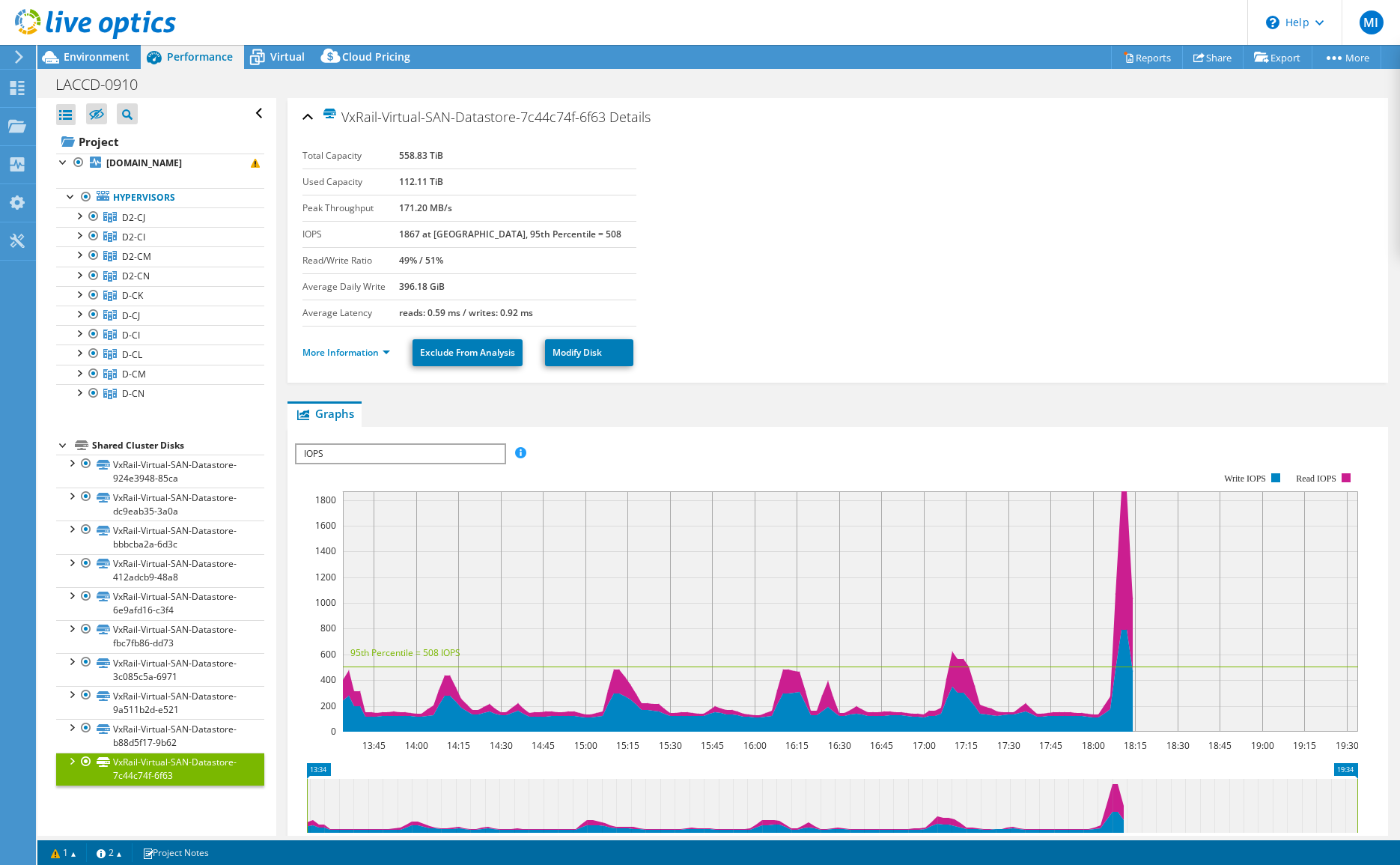
click at [72, 757] on div at bounding box center [71, 760] width 15 height 15
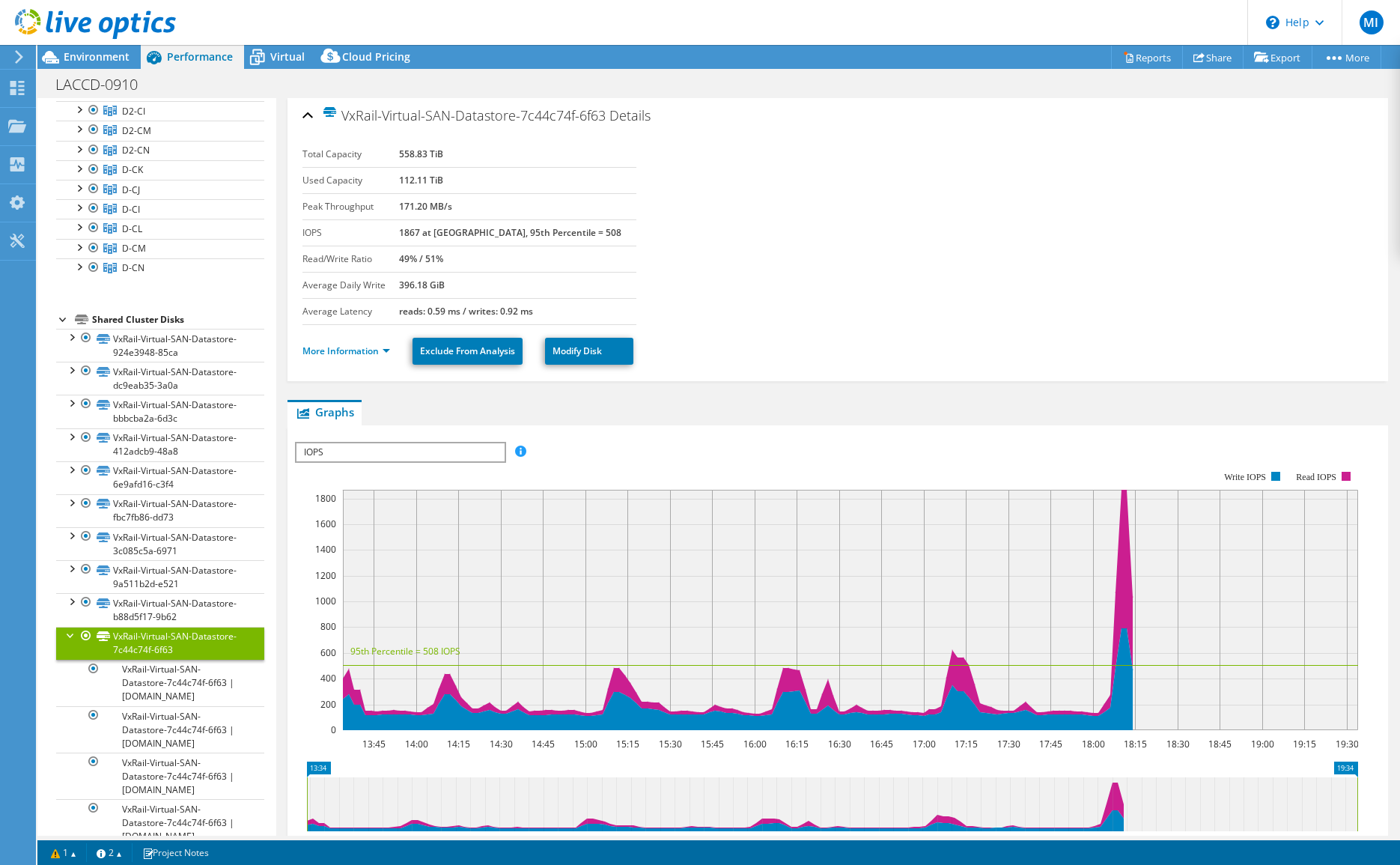
scroll to position [0, 0]
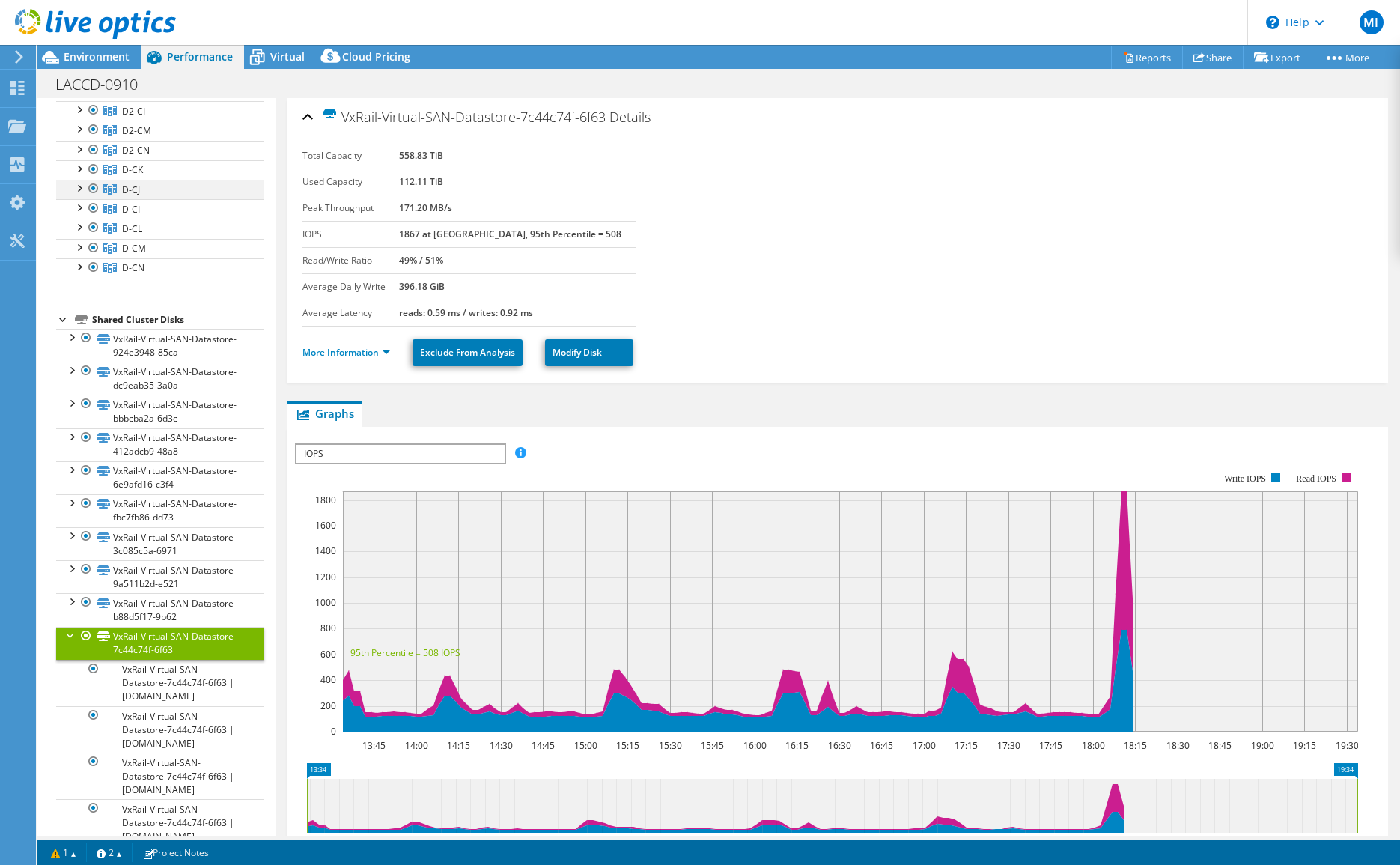
click at [79, 188] on div at bounding box center [79, 187] width 15 height 15
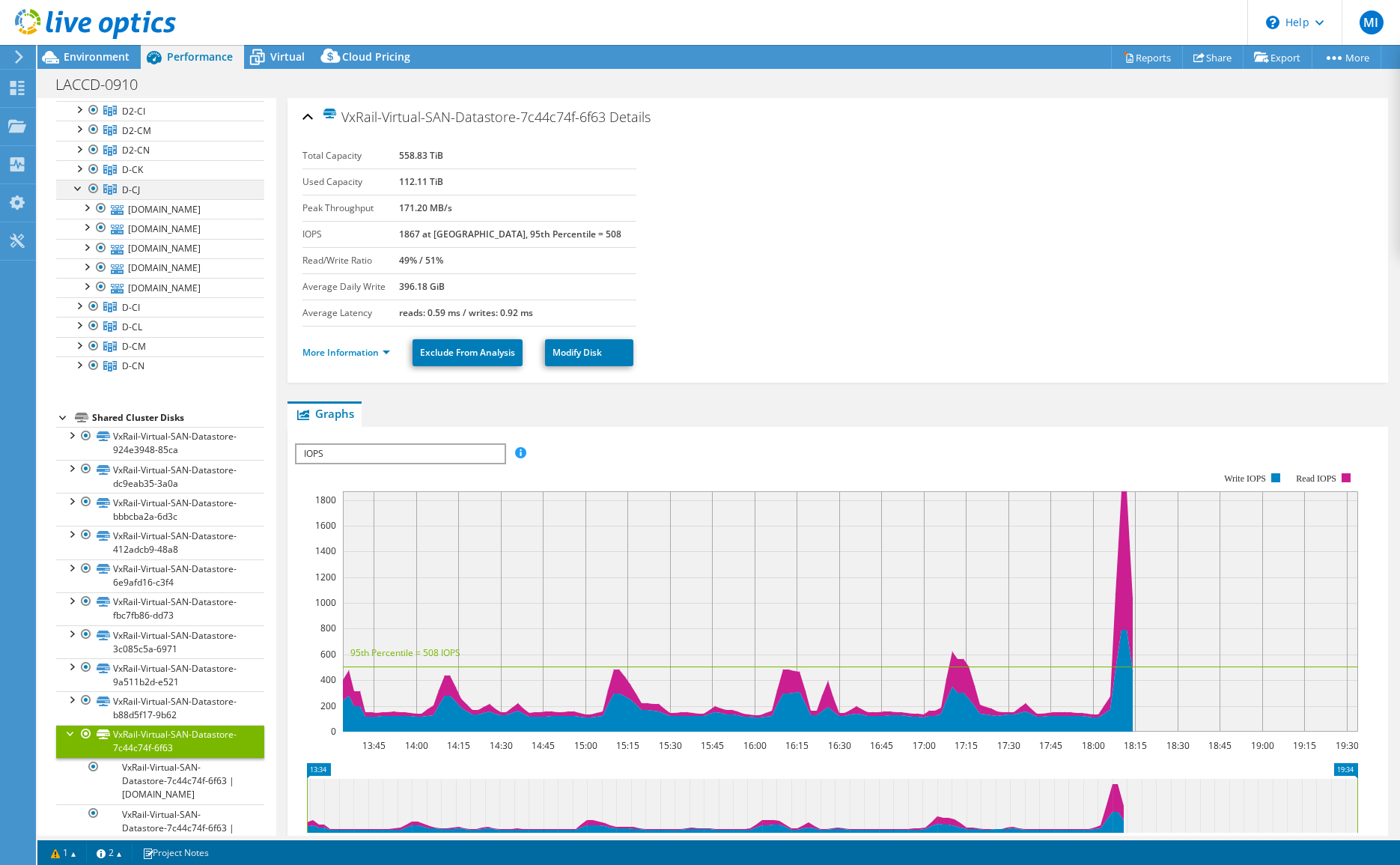
click at [79, 188] on div at bounding box center [79, 187] width 15 height 15
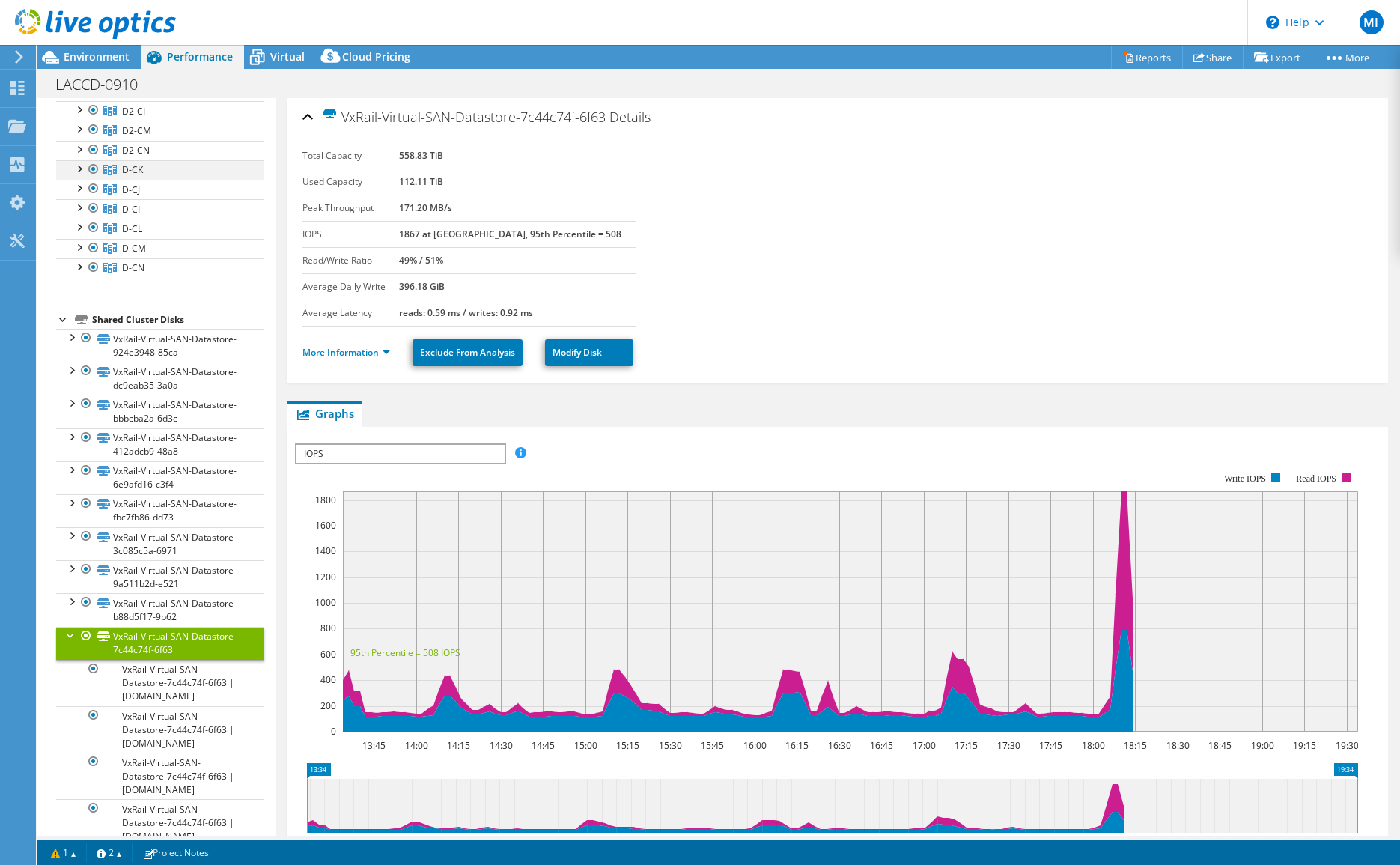
click at [79, 168] on div at bounding box center [79, 167] width 15 height 15
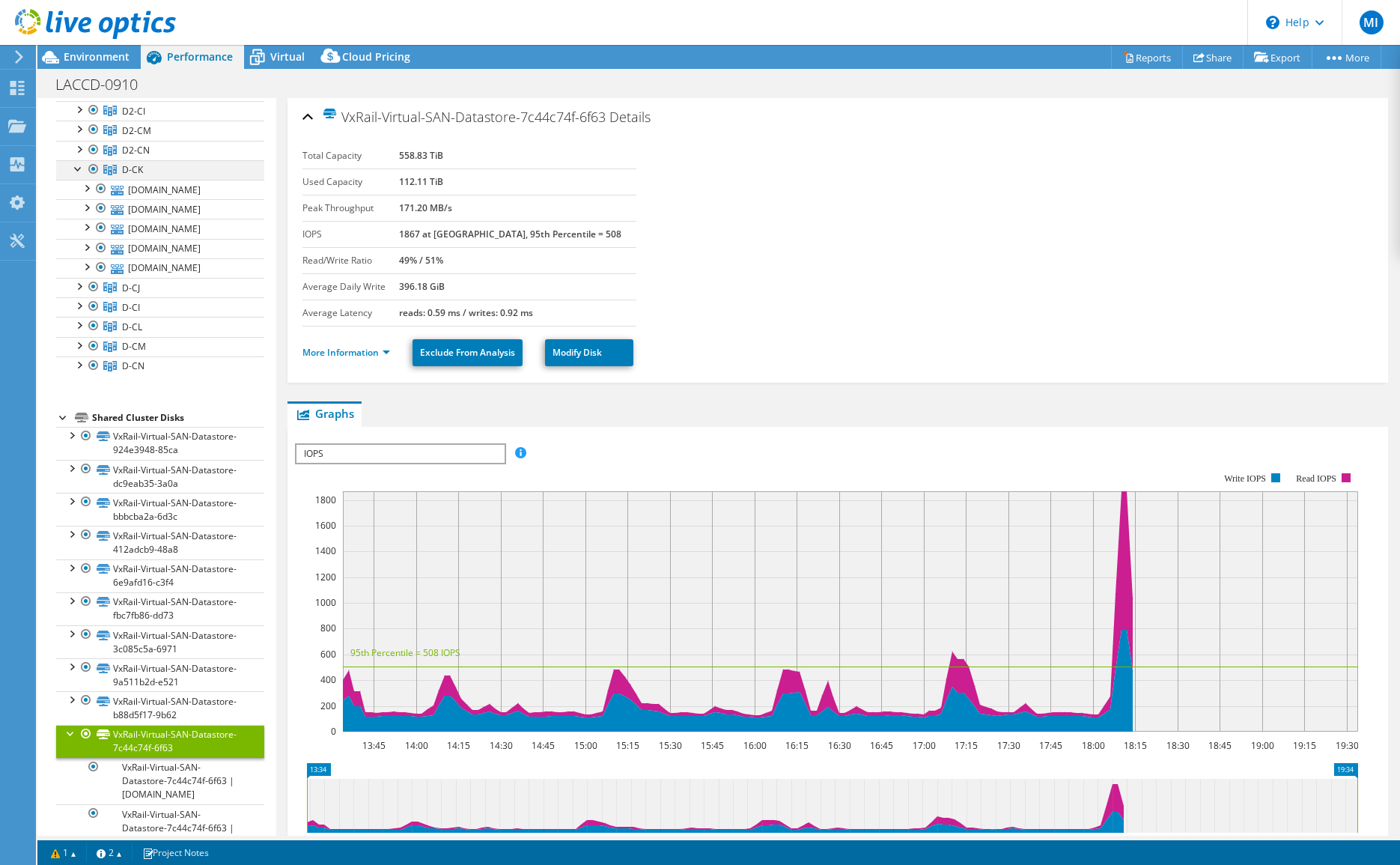
click at [79, 168] on div at bounding box center [79, 167] width 15 height 15
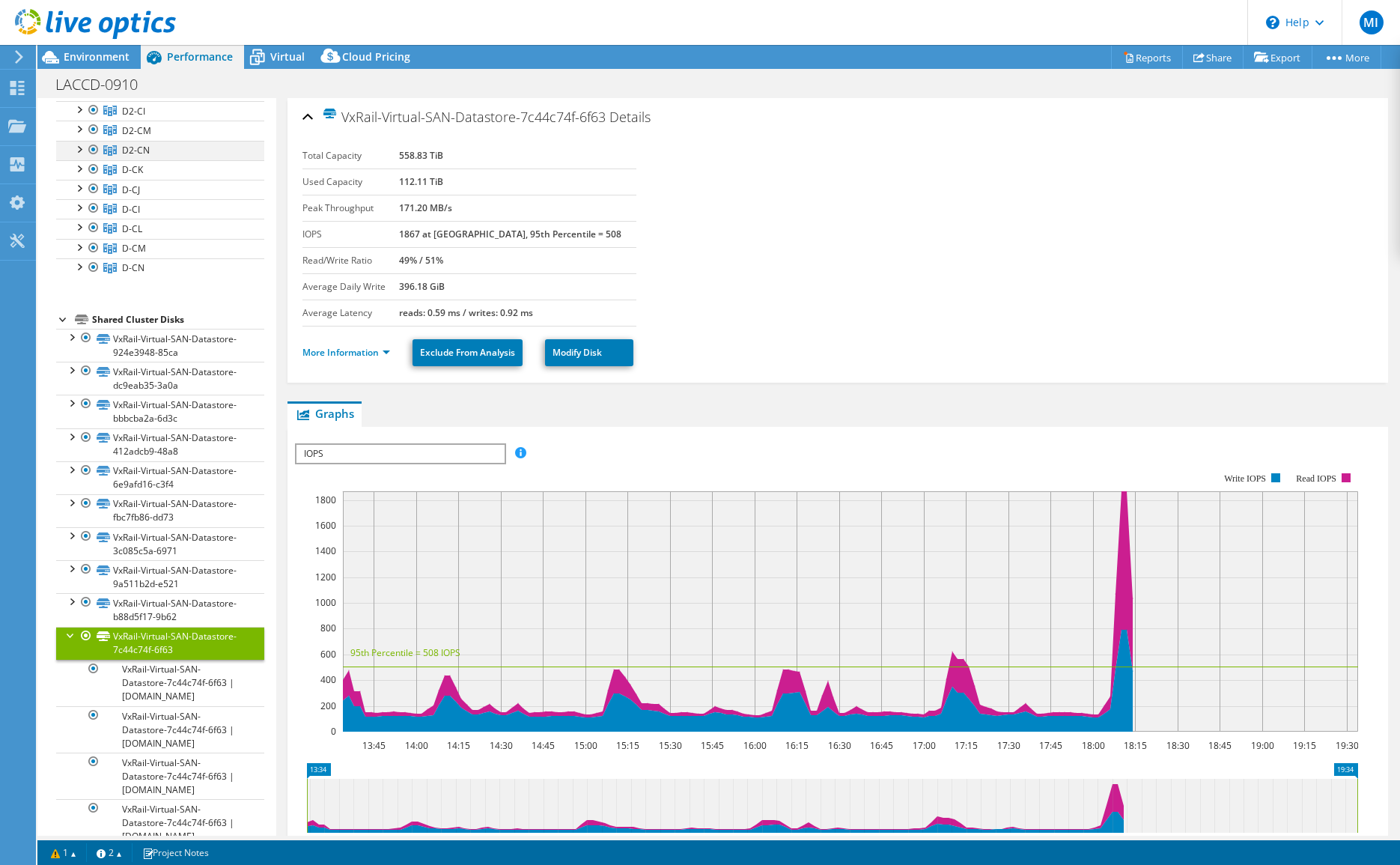
click at [81, 151] on div at bounding box center [79, 148] width 15 height 15
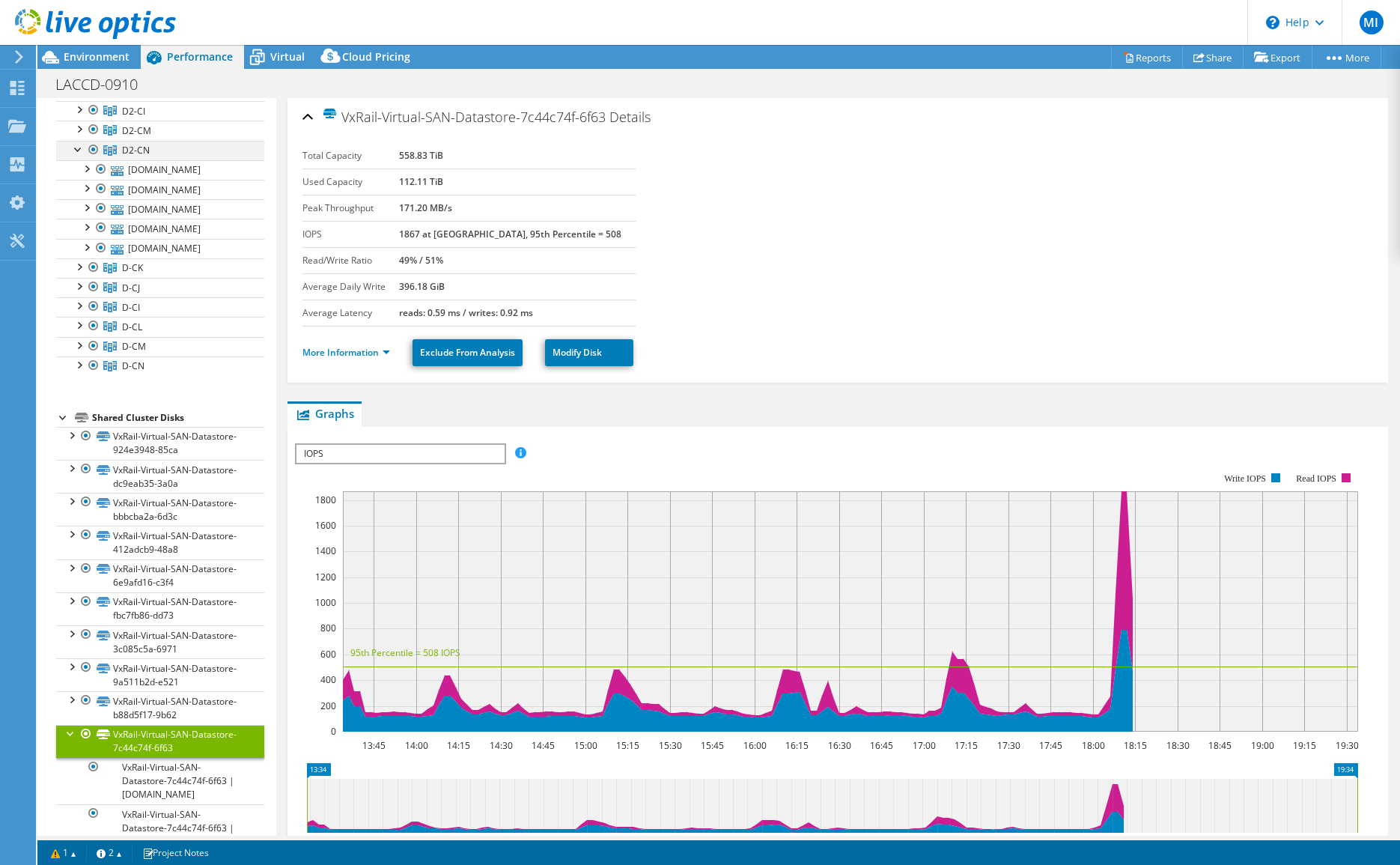
click at [81, 151] on div at bounding box center [79, 148] width 15 height 15
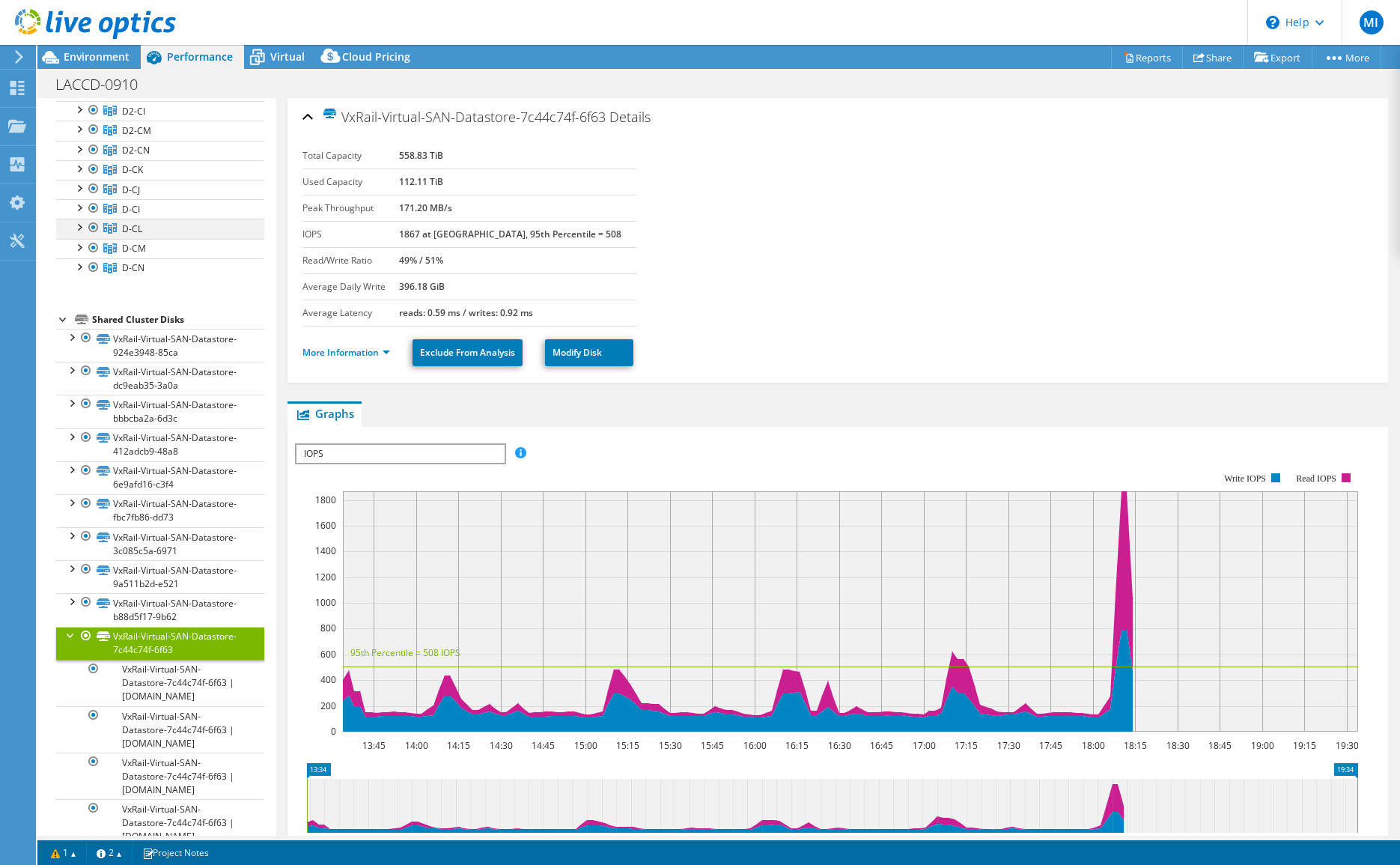
click at [79, 227] on div at bounding box center [79, 226] width 15 height 15
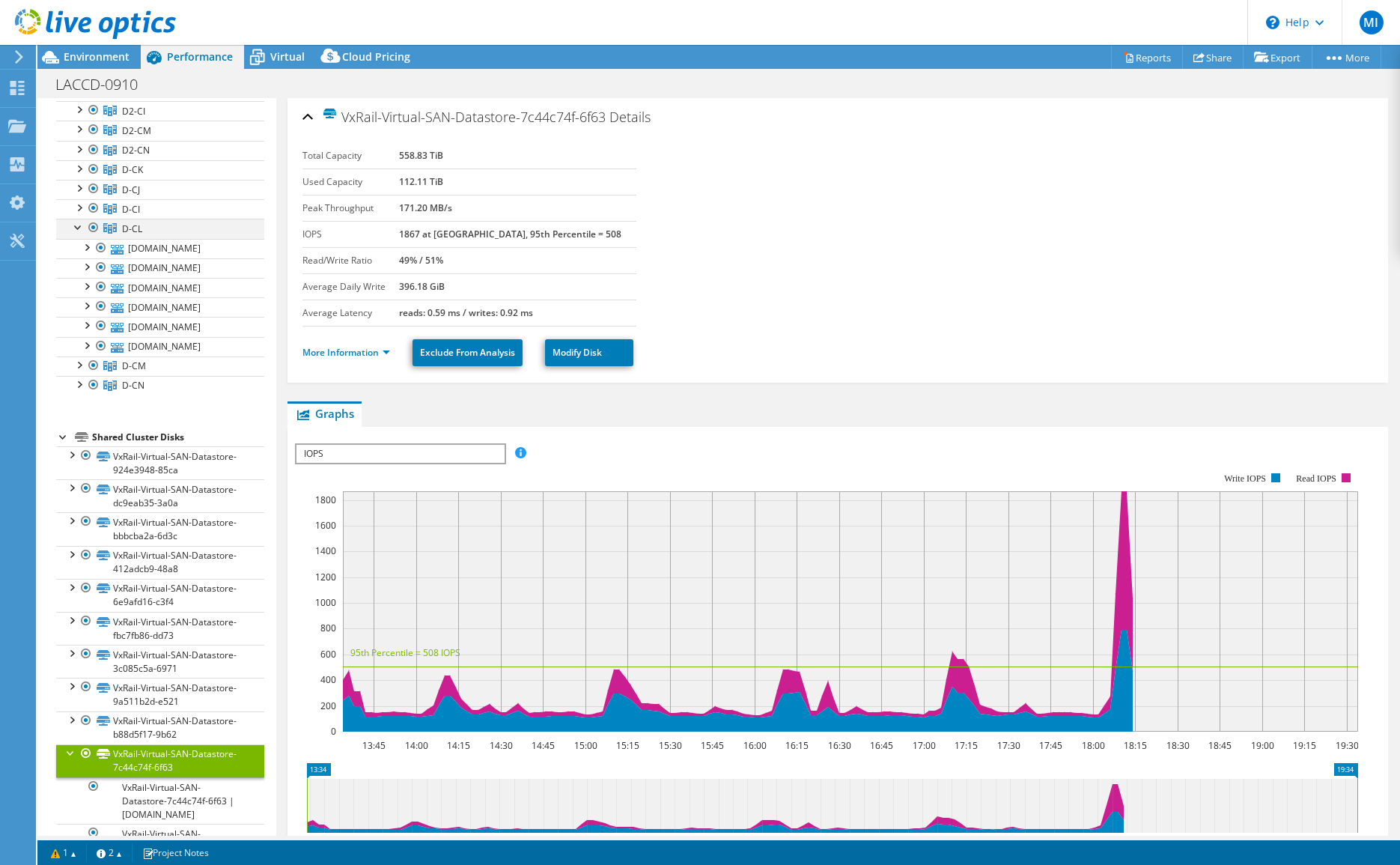
click at [79, 227] on div at bounding box center [79, 226] width 15 height 15
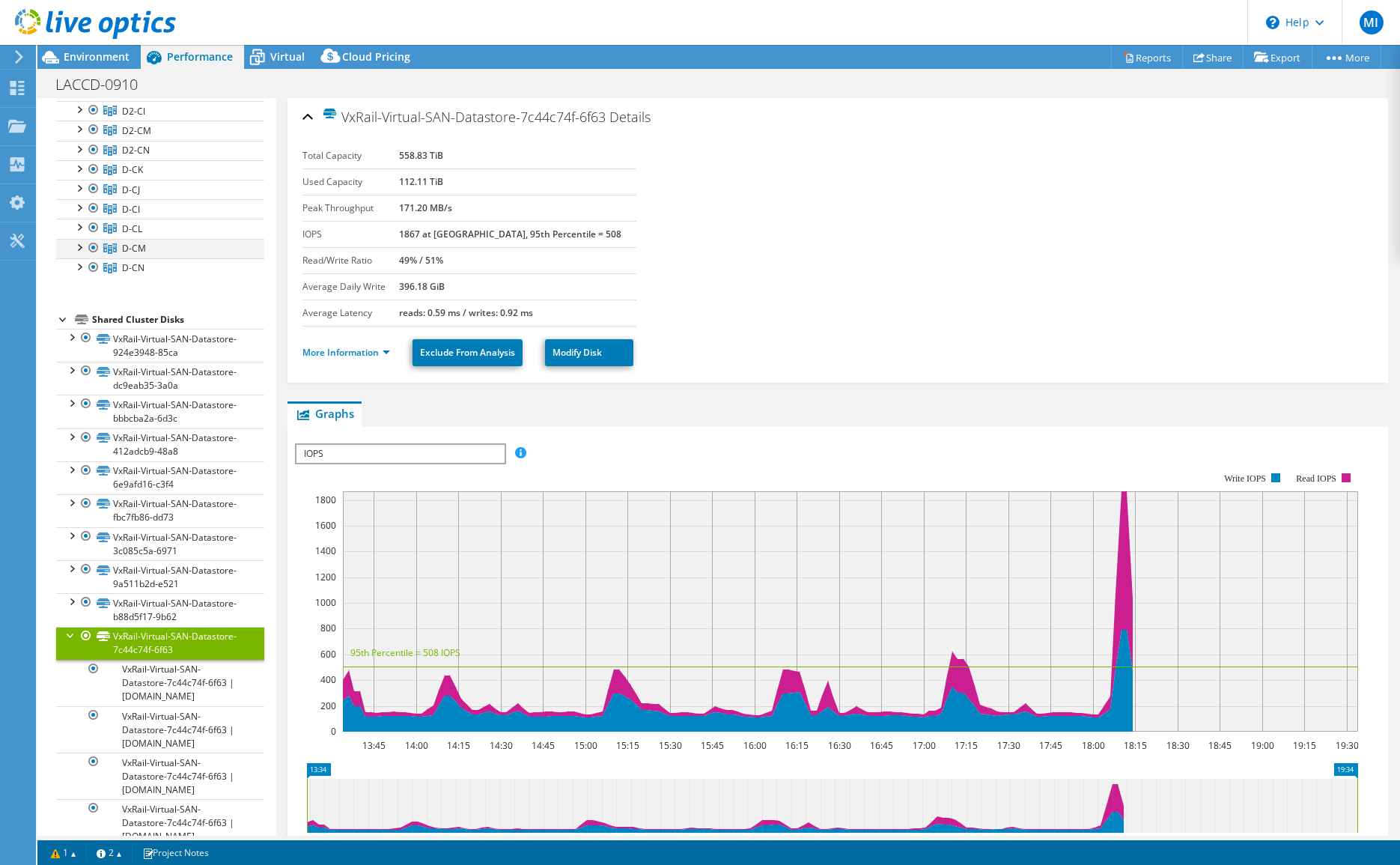
click at [79, 251] on div at bounding box center [79, 246] width 15 height 15
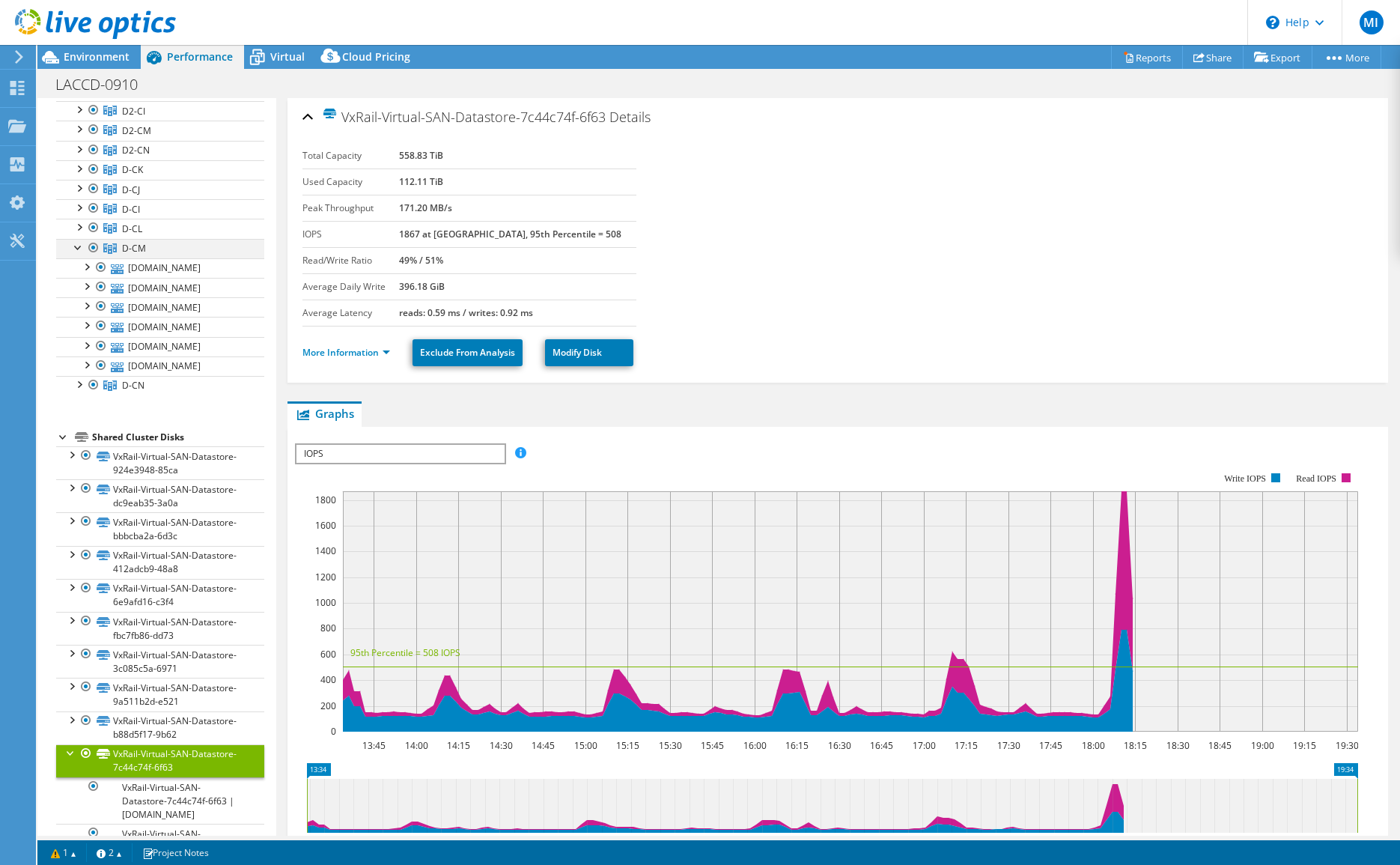
click at [79, 251] on div at bounding box center [79, 246] width 15 height 15
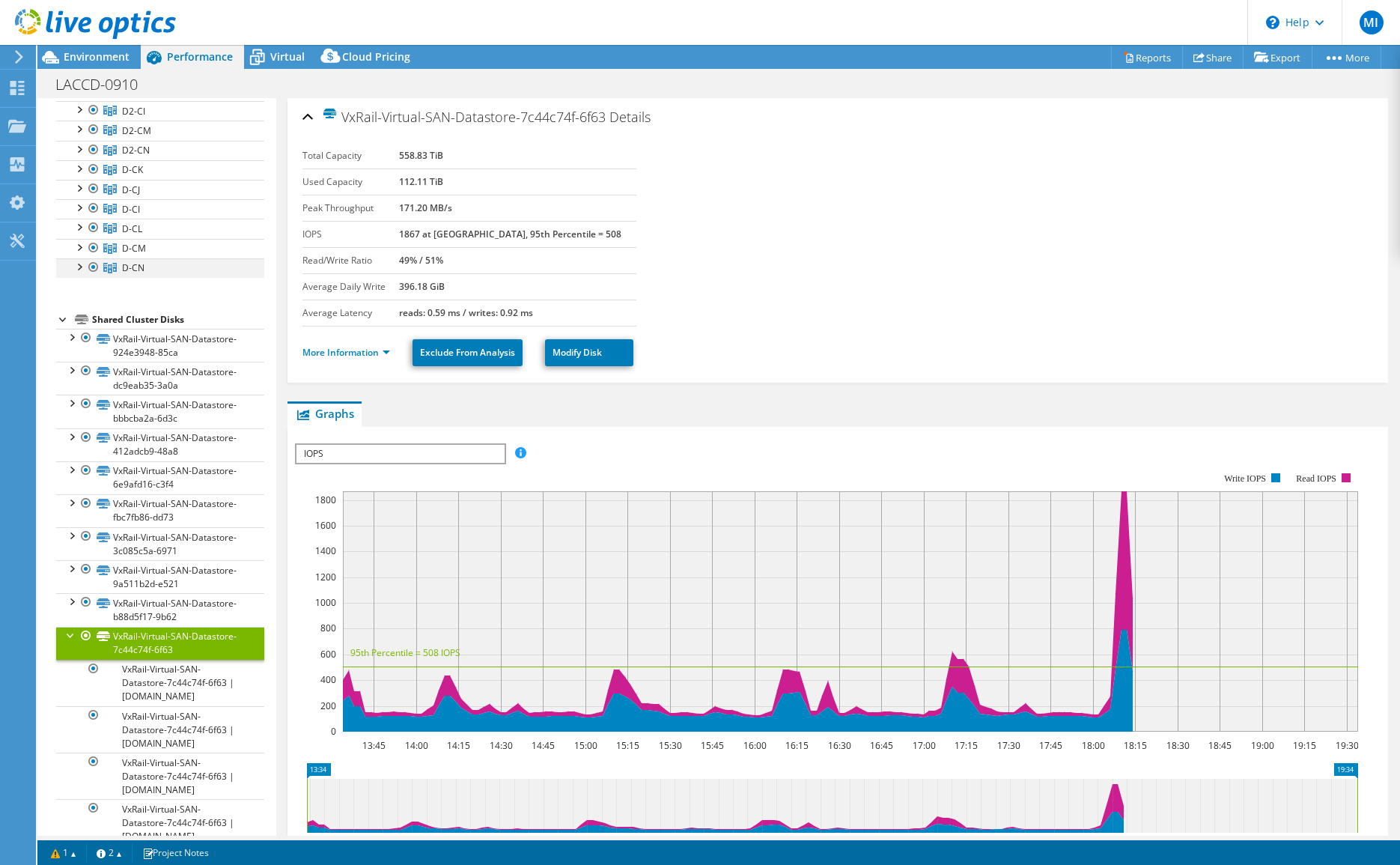
click at [77, 271] on div at bounding box center [79, 266] width 15 height 15
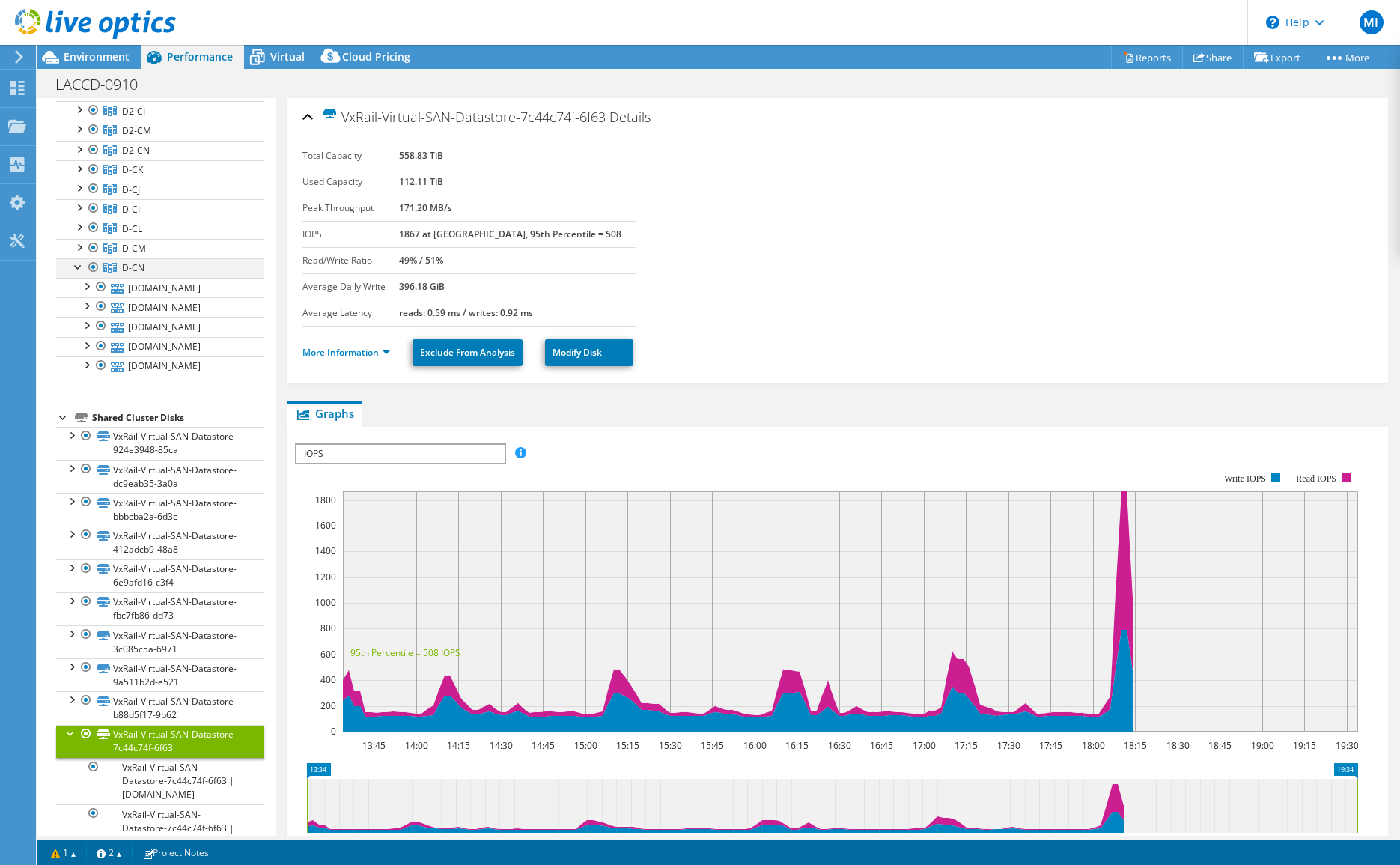
click at [77, 271] on div at bounding box center [79, 266] width 15 height 15
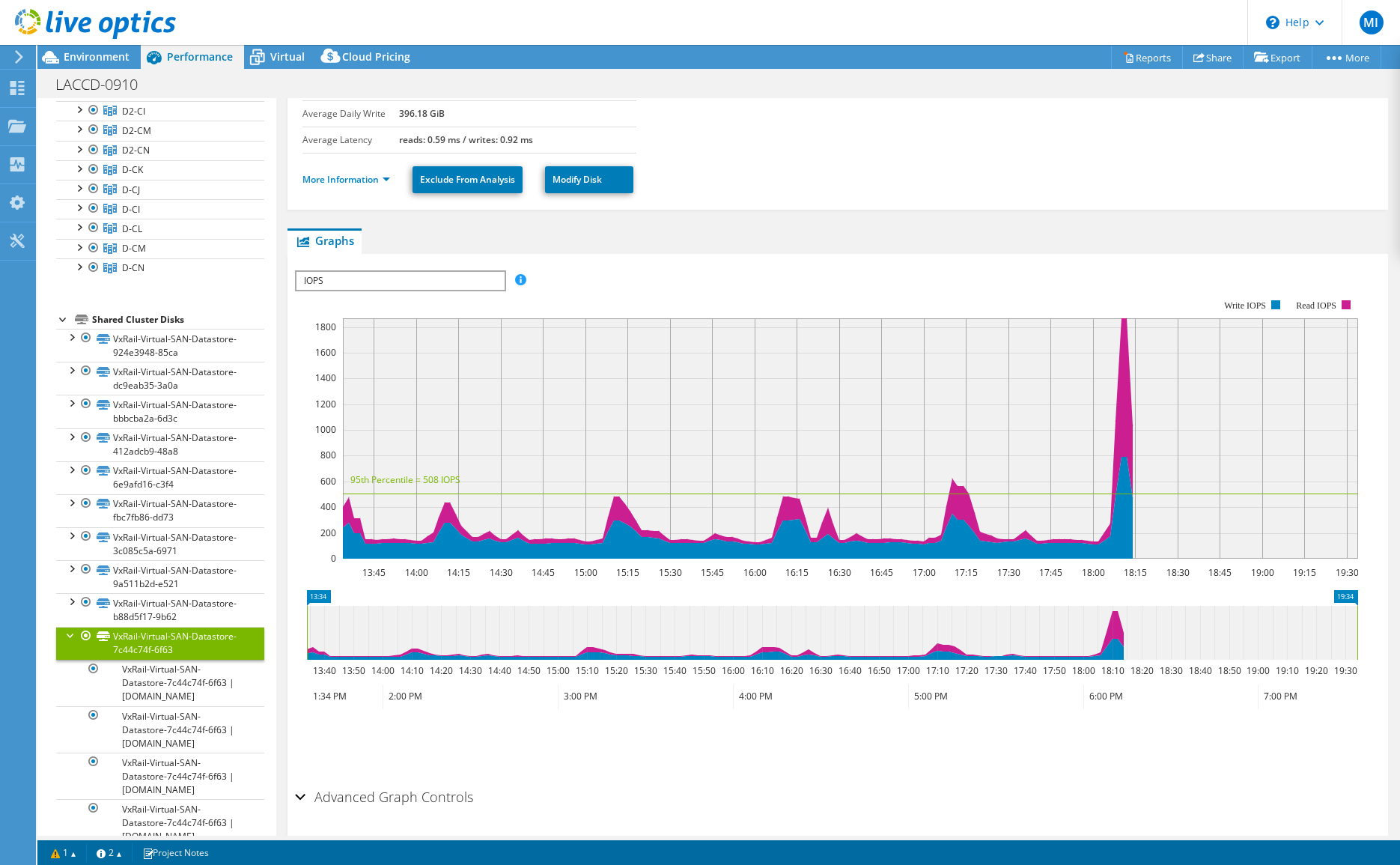
scroll to position [147, 0]
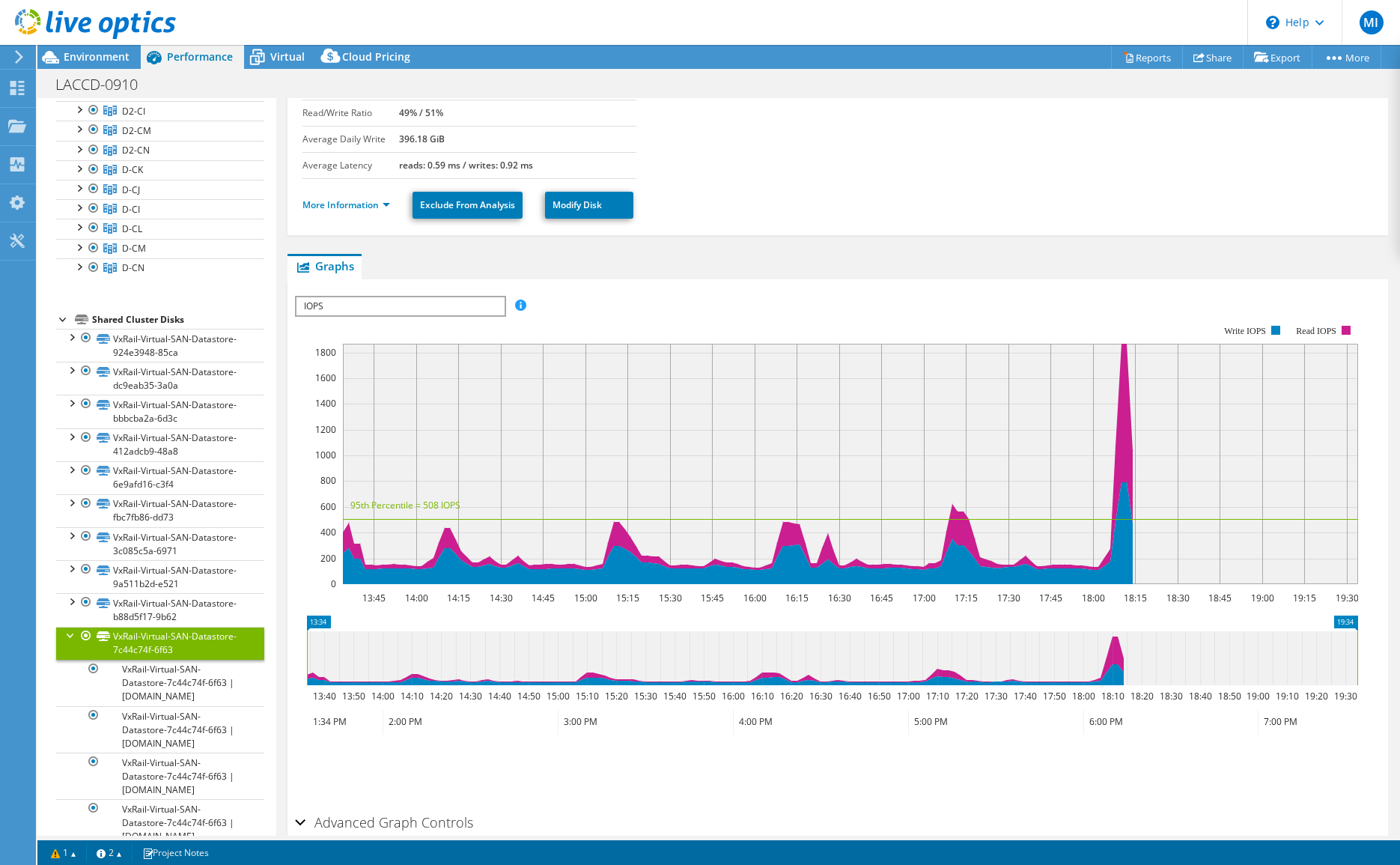
click at [485, 305] on span "IOPS" at bounding box center [400, 306] width 207 height 18
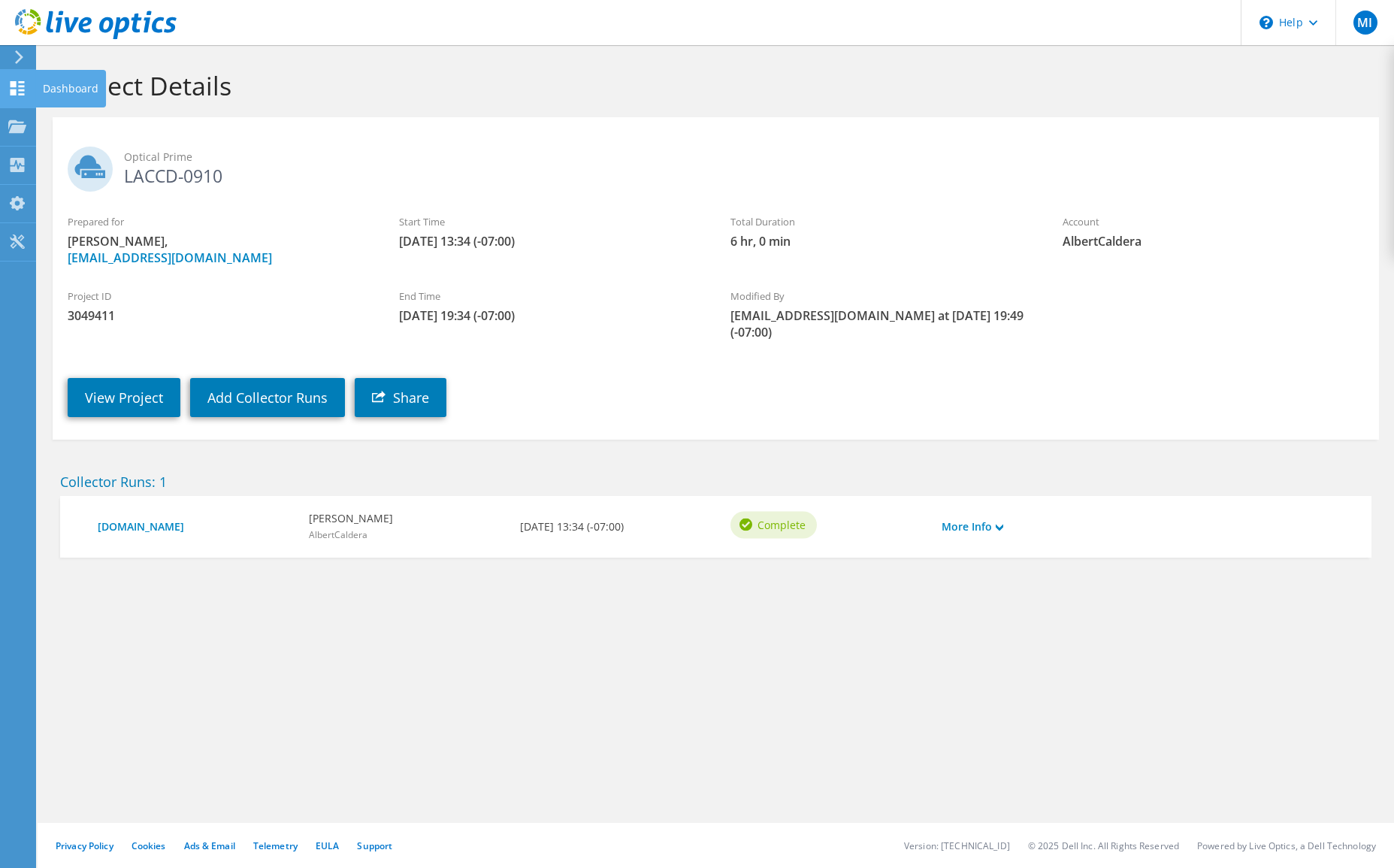
click at [15, 89] on icon at bounding box center [17, 89] width 18 height 15
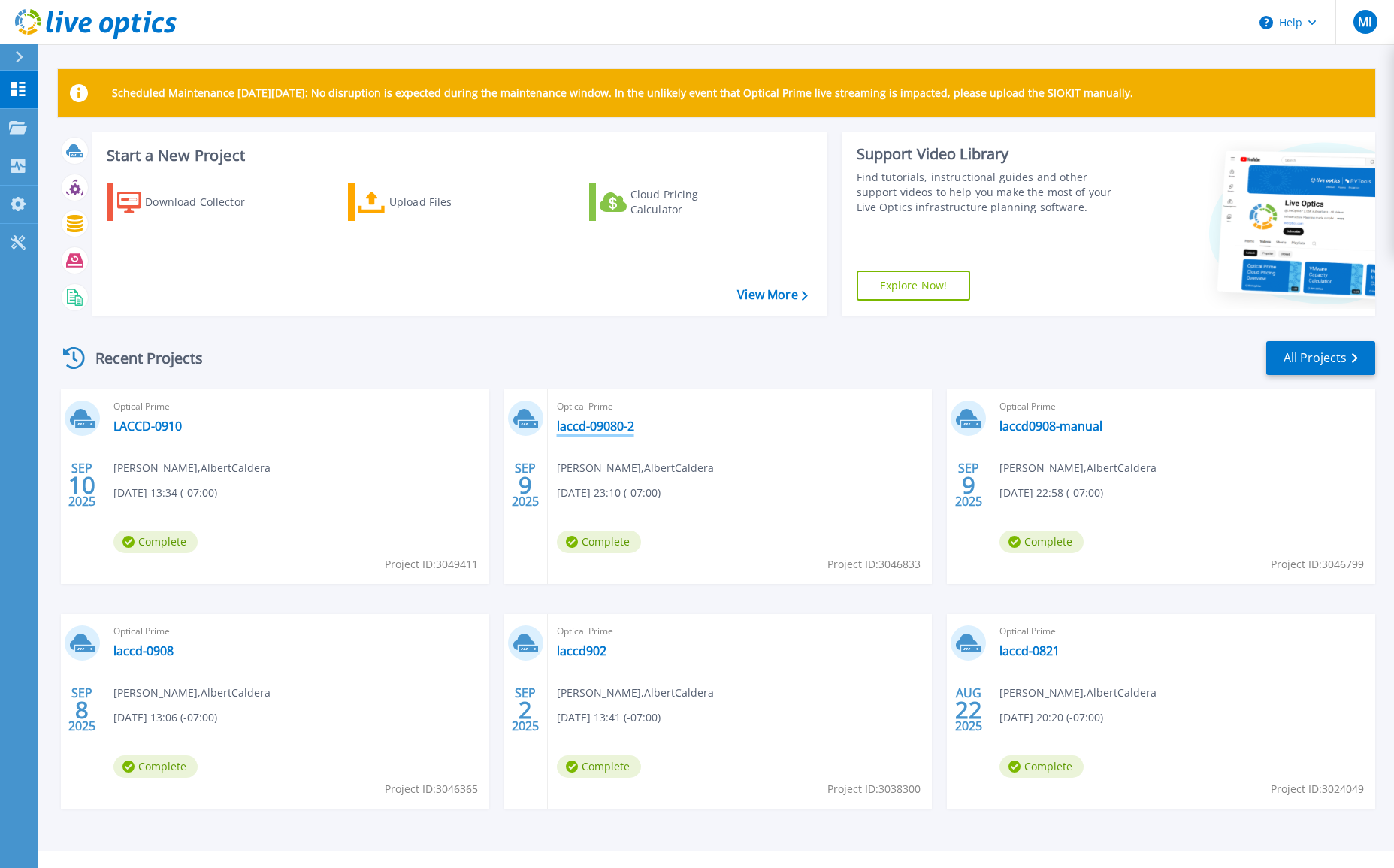
click at [590, 423] on link "laccd-09080-2" at bounding box center [595, 425] width 77 height 15
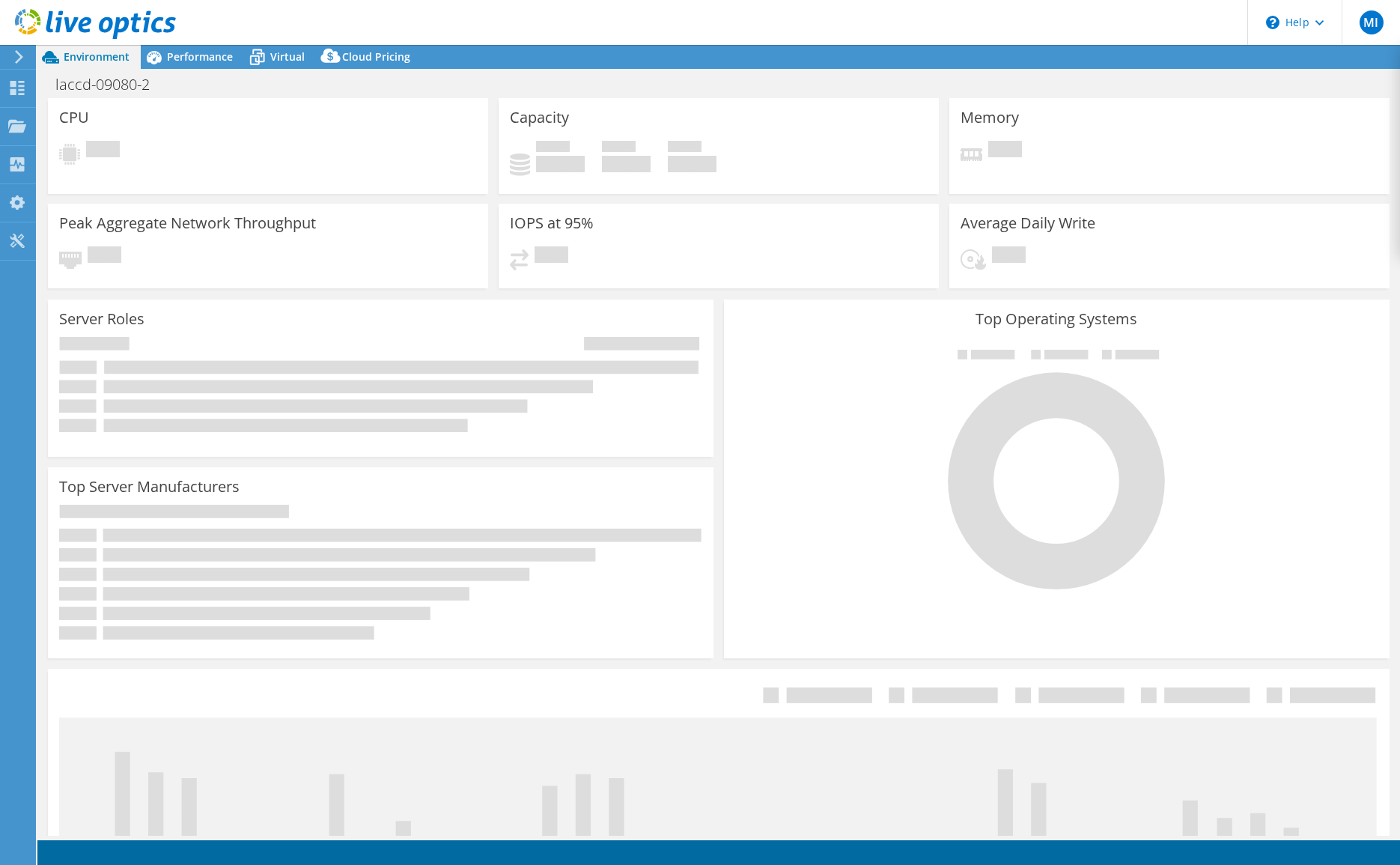
select select "USD"
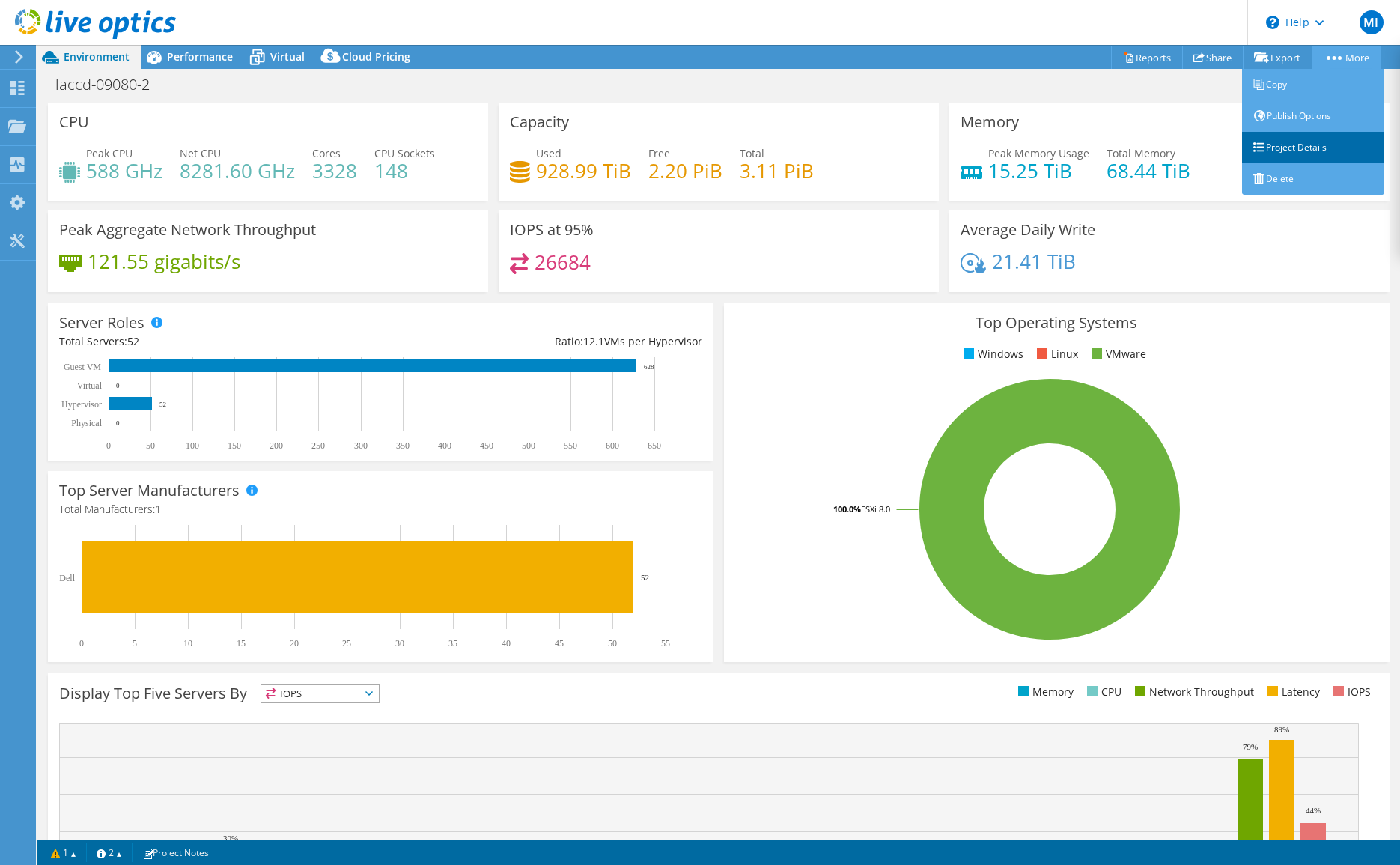
click at [1293, 145] on link "Project Details" at bounding box center [1313, 147] width 142 height 31
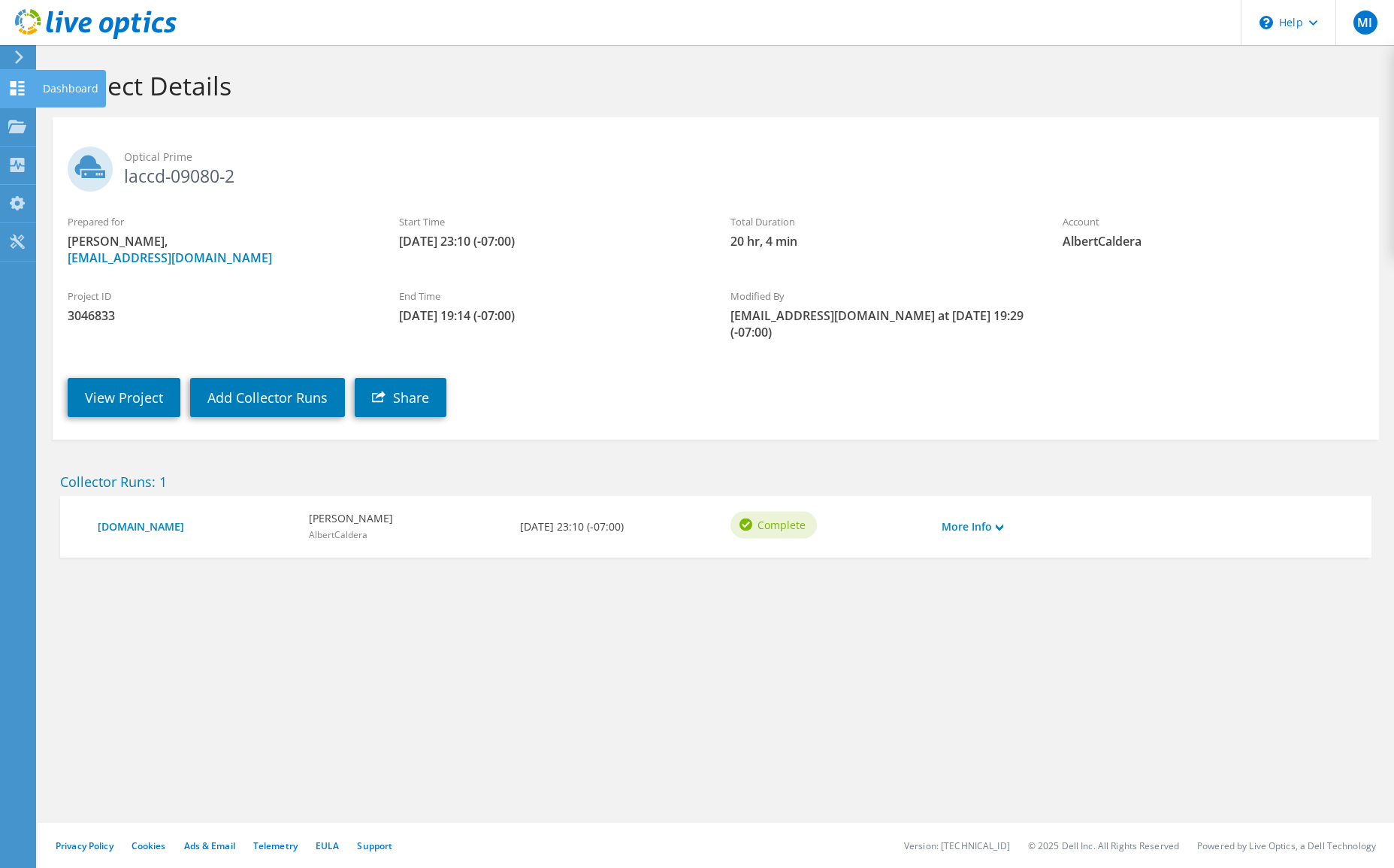
click at [12, 87] on icon at bounding box center [17, 89] width 18 height 15
